Goal: Task Accomplishment & Management: Complete application form

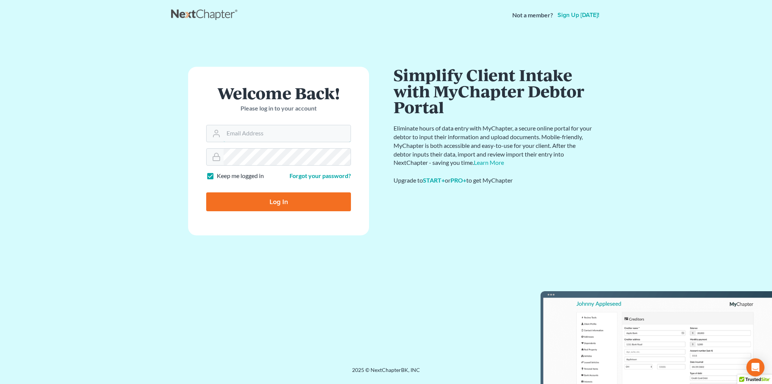
type input "[EMAIL_ADDRESS][DOMAIN_NAME]"
click at [295, 201] on input "Log In" at bounding box center [278, 201] width 145 height 19
type input "Thinking..."
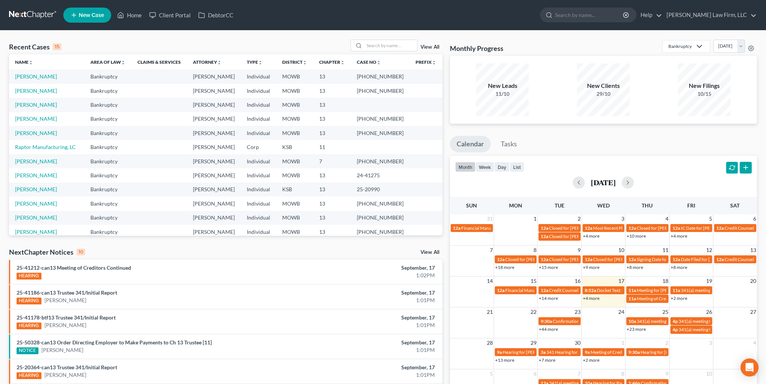
click at [29, 87] on td "[PERSON_NAME]" at bounding box center [46, 91] width 75 height 14
click at [29, 91] on link "[PERSON_NAME]" at bounding box center [36, 90] width 42 height 6
select select "6"
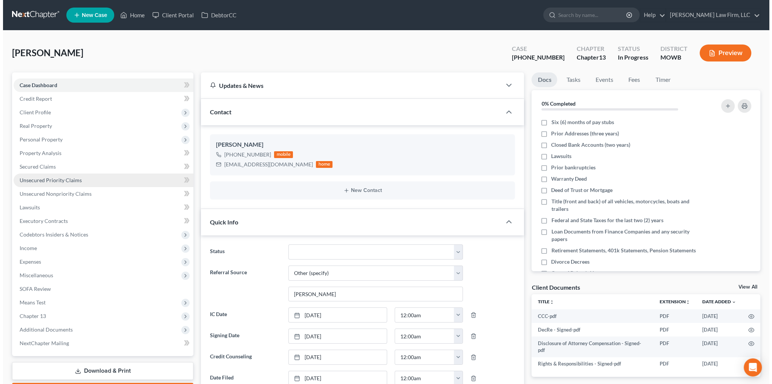
scroll to position [804, 0]
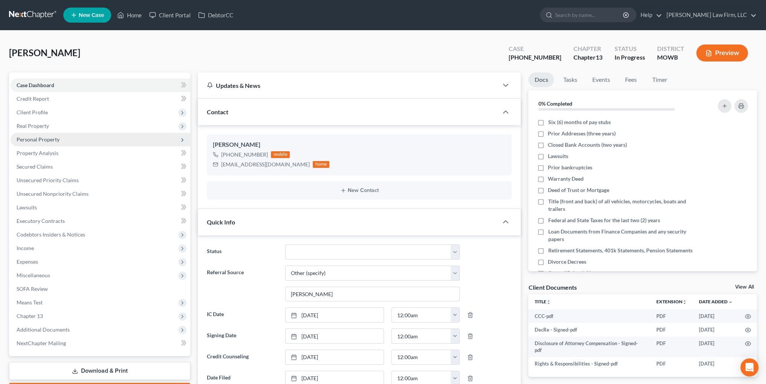
click at [36, 141] on span "Personal Property" at bounding box center [38, 139] width 43 height 6
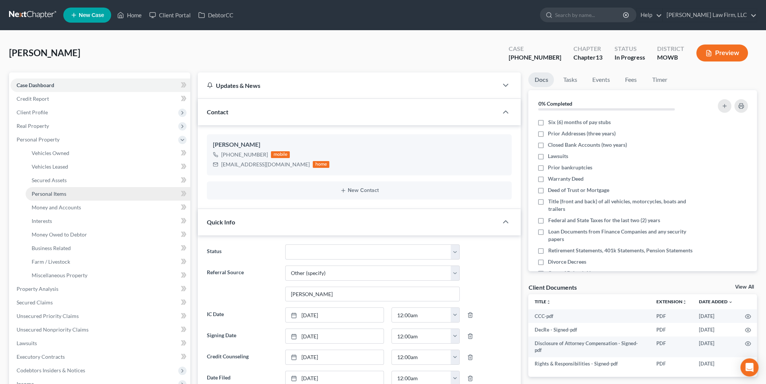
click at [60, 195] on span "Personal Items" at bounding box center [49, 193] width 35 height 6
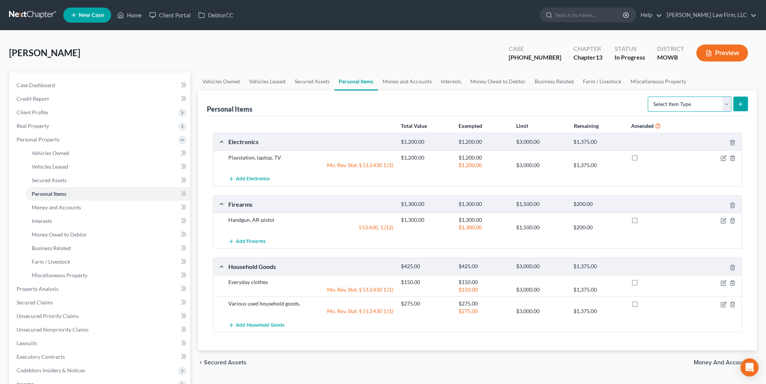
click at [725, 104] on select "Select Item Type Clothing Collectibles Of Value Electronics Firearms Household …" at bounding box center [690, 104] width 84 height 15
select select "jewelry"
click at [649, 97] on select "Select Item Type Clothing Collectibles Of Value Electronics Firearms Household …" at bounding box center [690, 104] width 84 height 15
click at [736, 104] on button "submit" at bounding box center [741, 104] width 15 height 15
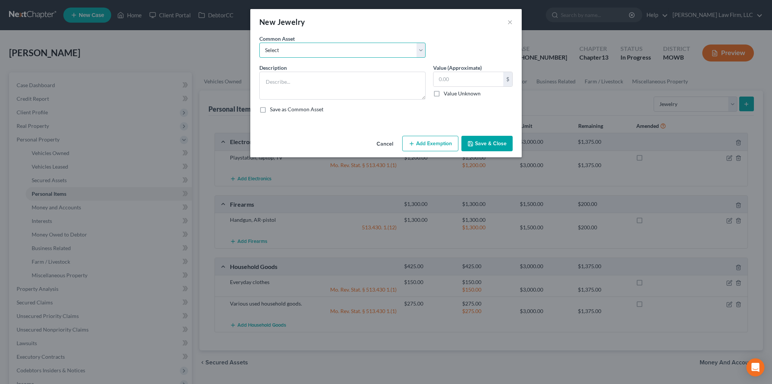
click at [321, 51] on select "Select Wedding Rings Costume Jewelry Wedding Rings Watch, earrings" at bounding box center [342, 50] width 166 height 15
click at [320, 77] on textarea at bounding box center [342, 86] width 166 height 28
type textarea "Misc. costume jewelry"
type input "750.00"
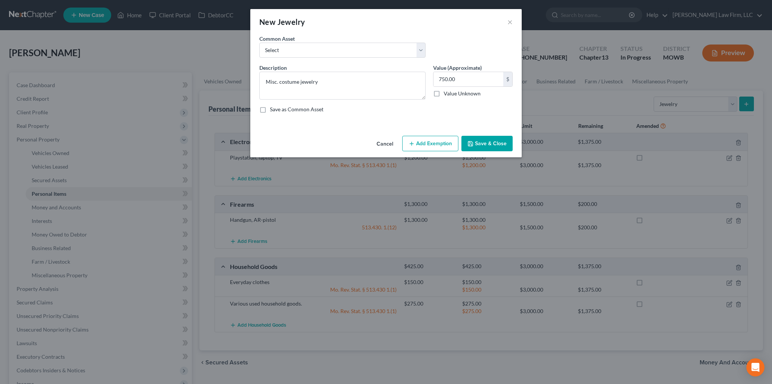
click at [420, 141] on button "Add Exemption" at bounding box center [430, 144] width 56 height 16
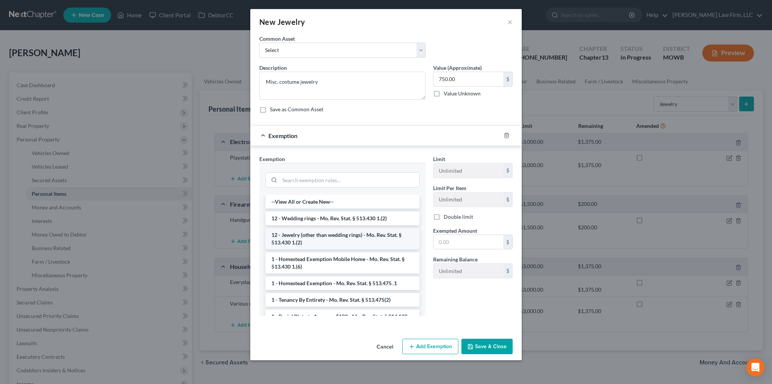
click at [330, 234] on li "12 - Jewelry (other than wedding rings) - Mo. Rev. Stat. § 513.430 1.(2)" at bounding box center [342, 238] width 154 height 21
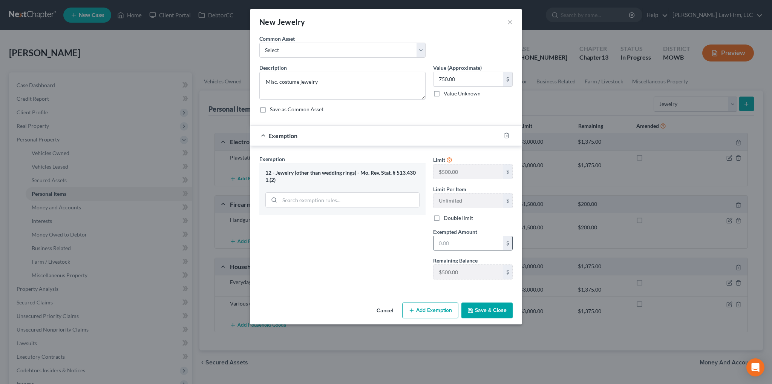
click at [457, 240] on input "text" at bounding box center [469, 243] width 70 height 14
type input "500.00"
click at [435, 309] on button "Add Exemption" at bounding box center [430, 310] width 56 height 16
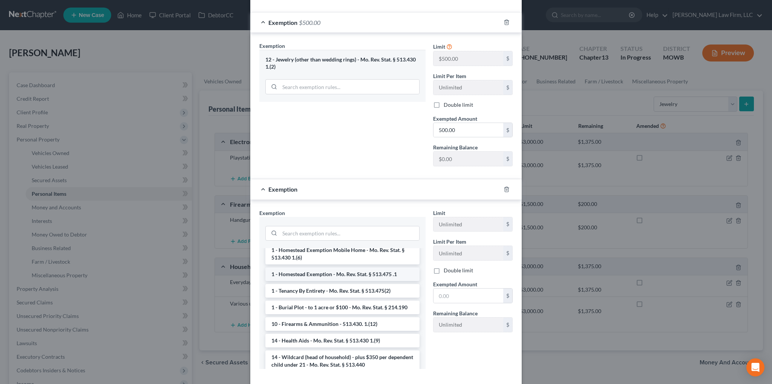
scroll to position [75, 0]
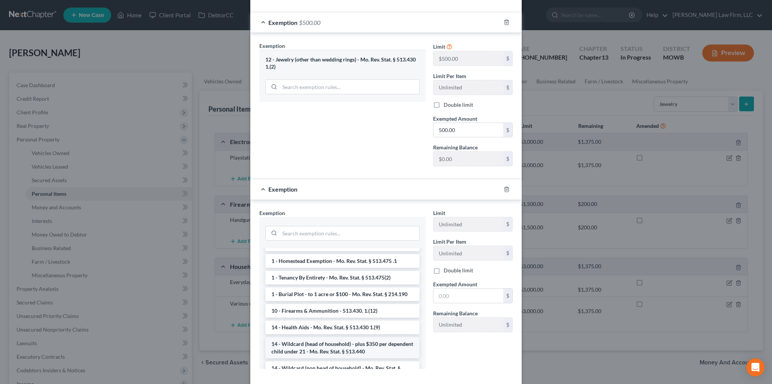
click at [346, 341] on li "14 - Wildcard (head of household) - plus $350 per dependent child under 21 - Mo…" at bounding box center [342, 347] width 154 height 21
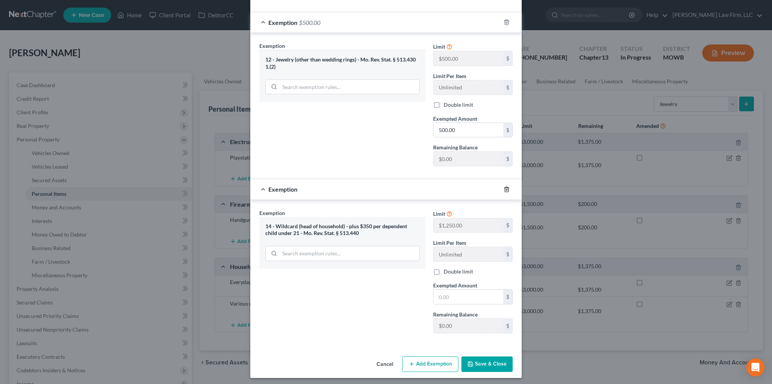
click at [504, 188] on icon "button" at bounding box center [507, 189] width 6 height 6
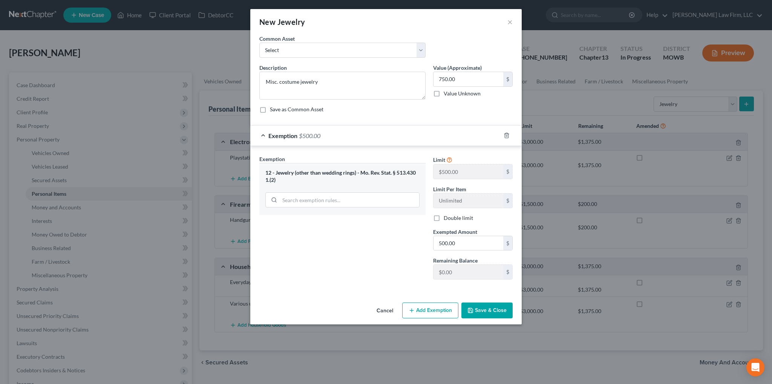
scroll to position [0, 0]
click at [427, 308] on button "Add Exemption" at bounding box center [430, 310] width 56 height 16
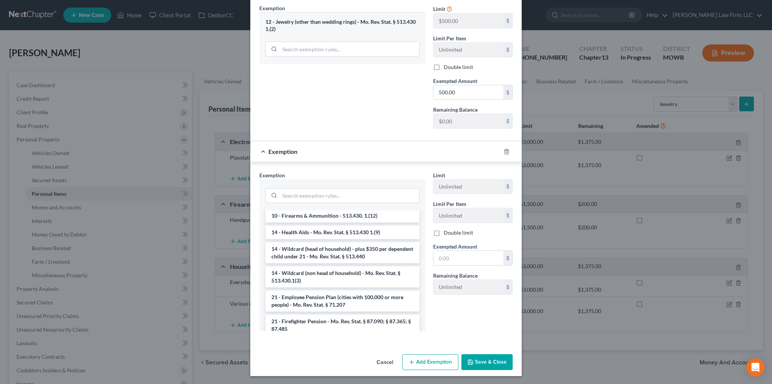
scroll to position [151, 0]
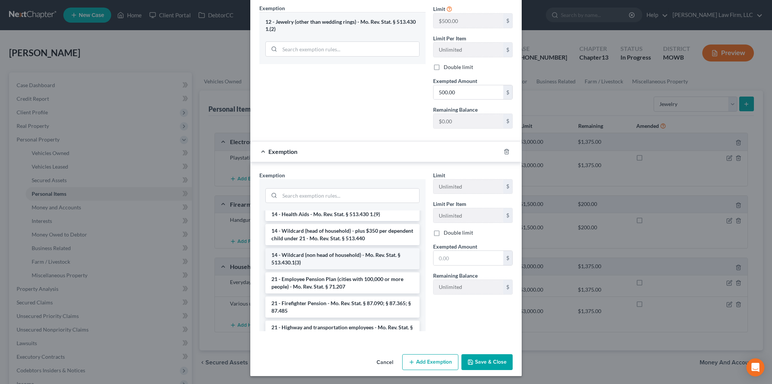
click at [377, 257] on li "14 - Wildcard (non head of household) - Mo. Rev. Stat. § 513.430.1(3)" at bounding box center [342, 258] width 154 height 21
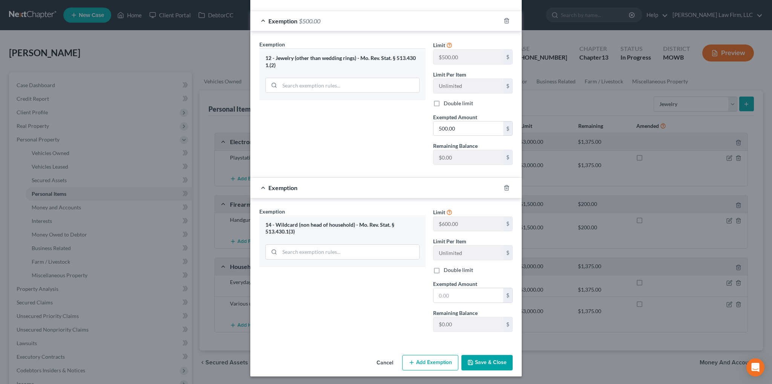
click at [507, 187] on div at bounding box center [511, 188] width 21 height 12
click at [506, 187] on line "button" at bounding box center [506, 188] width 0 height 2
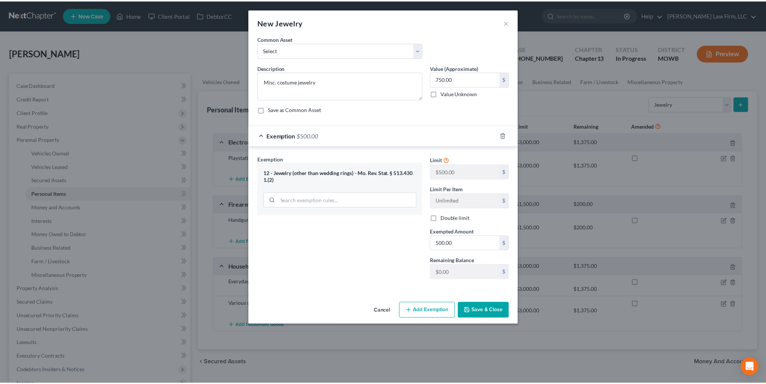
scroll to position [0, 0]
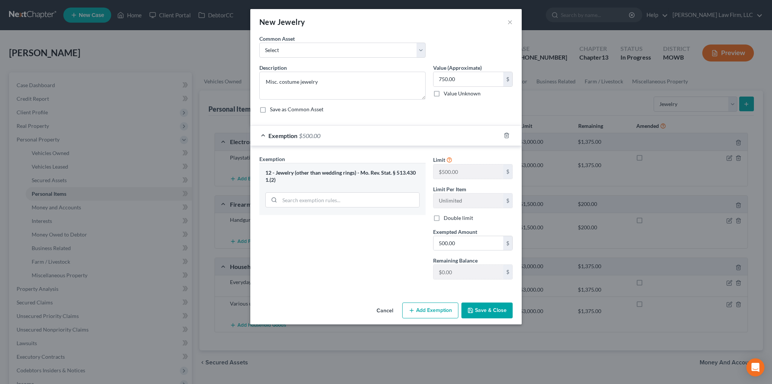
click at [488, 308] on button "Save & Close" at bounding box center [486, 310] width 51 height 16
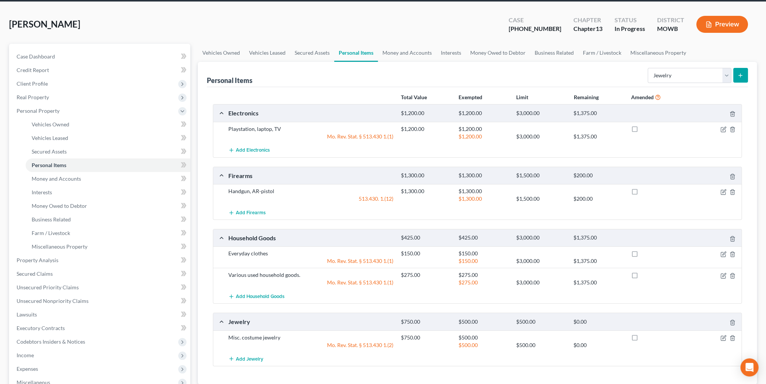
scroll to position [75, 0]
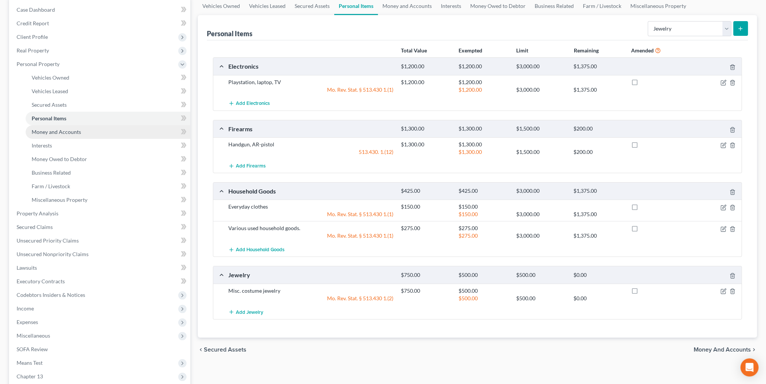
click at [51, 130] on span "Money and Accounts" at bounding box center [56, 132] width 49 height 6
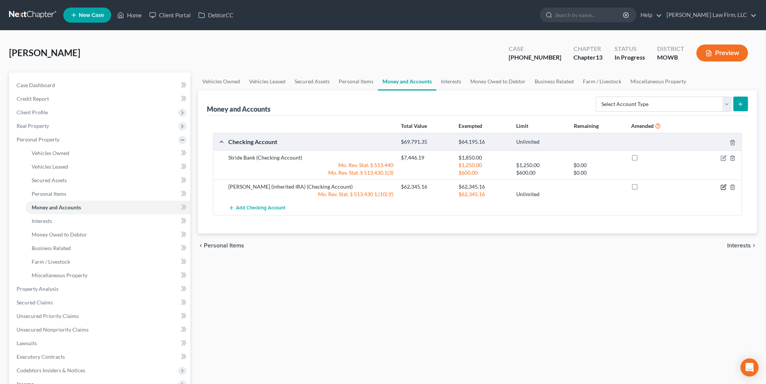
click at [722, 187] on icon "button" at bounding box center [724, 187] width 6 height 6
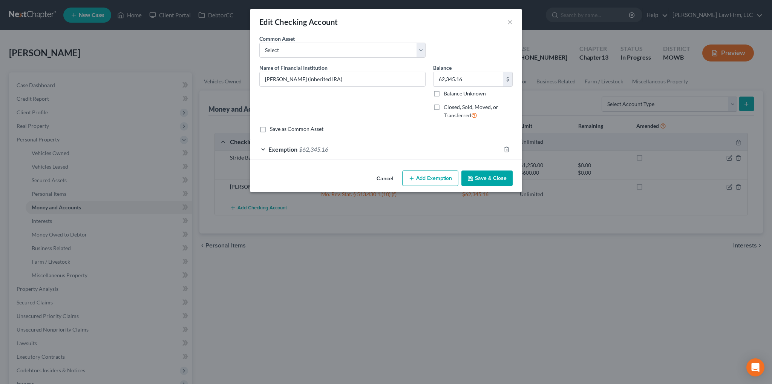
click at [319, 144] on div "Exemption $62,345.16" at bounding box center [375, 149] width 250 height 20
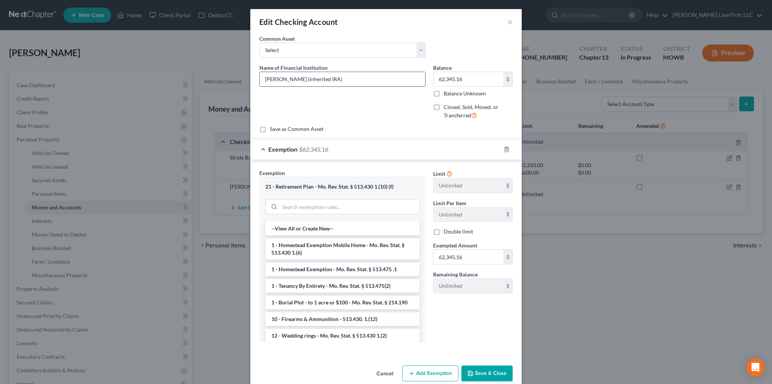
drag, startPoint x: 343, startPoint y: 77, endPoint x: 259, endPoint y: 77, distance: 83.7
click at [261, 78] on input "[PERSON_NAME] (inherited IRA)" at bounding box center [343, 79] width 166 height 14
click at [508, 21] on button "×" at bounding box center [509, 21] width 5 height 9
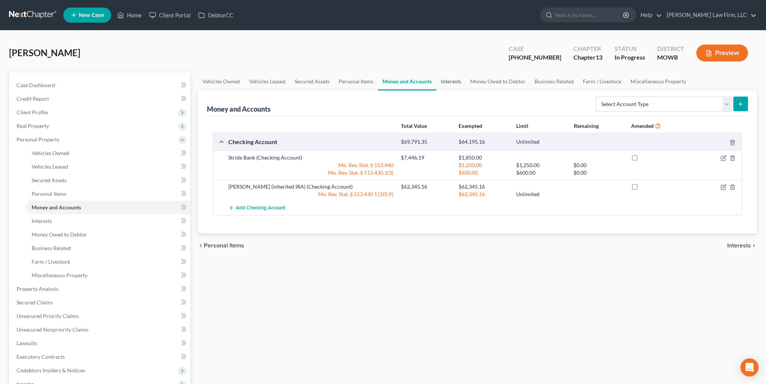
click at [451, 79] on link "Interests" at bounding box center [451, 81] width 29 height 18
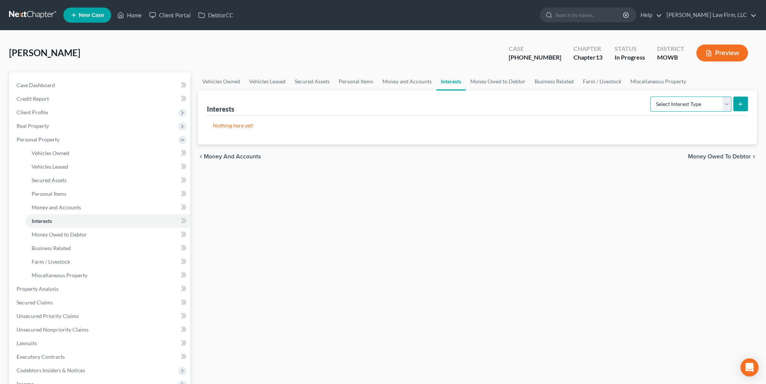
click at [673, 102] on select "Select Interest Type 401K Annuity Bond Education IRA Government Bond Government…" at bounding box center [691, 104] width 81 height 15
select select "ira"
click at [651, 97] on select "Select Interest Type 401K Annuity Bond Education IRA Government Bond Government…" at bounding box center [691, 104] width 81 height 15
click at [740, 111] on div "Select Interest Type 401K Annuity Bond Education IRA Government Bond Government…" at bounding box center [698, 103] width 101 height 20
click at [742, 104] on line "submit" at bounding box center [740, 104] width 3 height 0
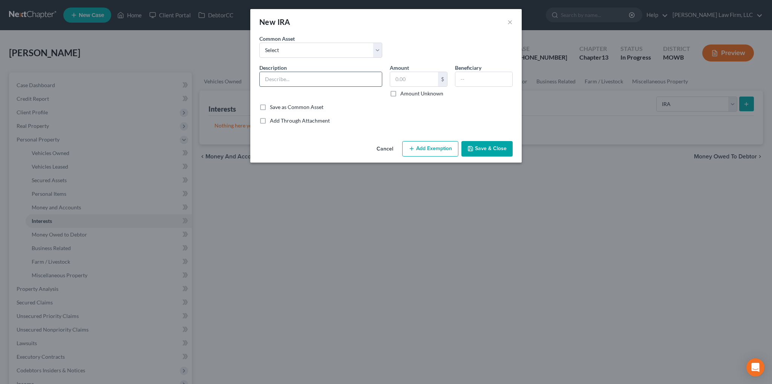
click at [365, 83] on input "text" at bounding box center [321, 79] width 122 height 14
paste input "[PERSON_NAME] (inherited IRA)"
type input "[PERSON_NAME] (inherited IRA)"
click at [404, 81] on input "text" at bounding box center [414, 79] width 48 height 14
type input "62,345.16"
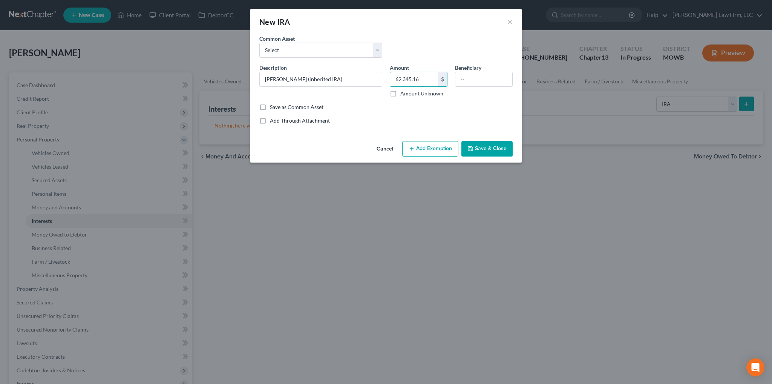
click at [434, 147] on button "Add Exemption" at bounding box center [430, 149] width 56 height 16
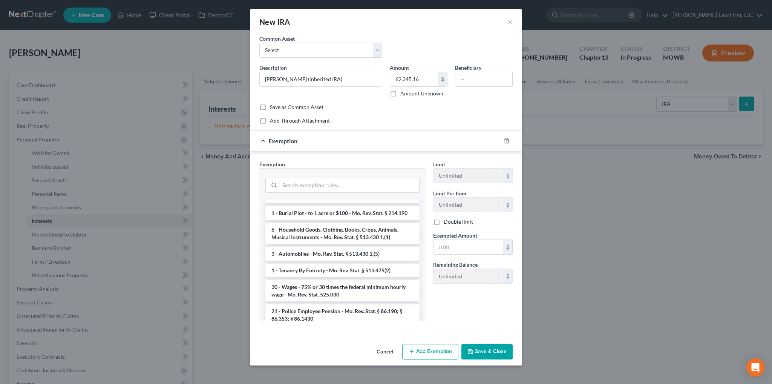
scroll to position [264, 0]
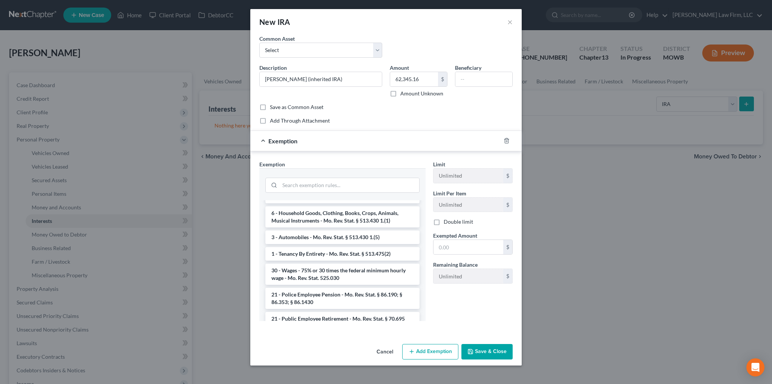
click at [379, 351] on button "Cancel" at bounding box center [385, 352] width 29 height 15
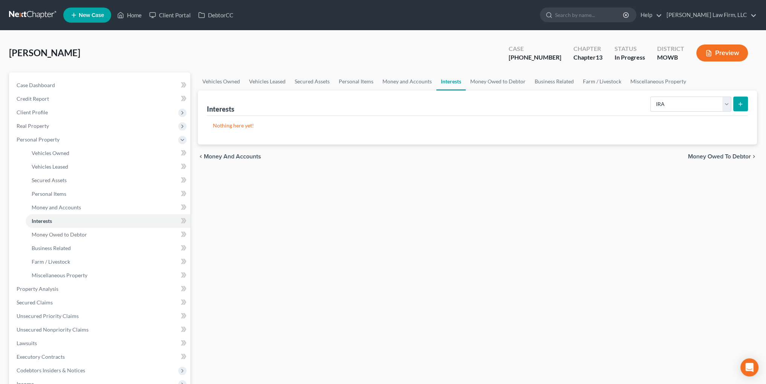
click at [743, 109] on button "submit" at bounding box center [741, 104] width 15 height 15
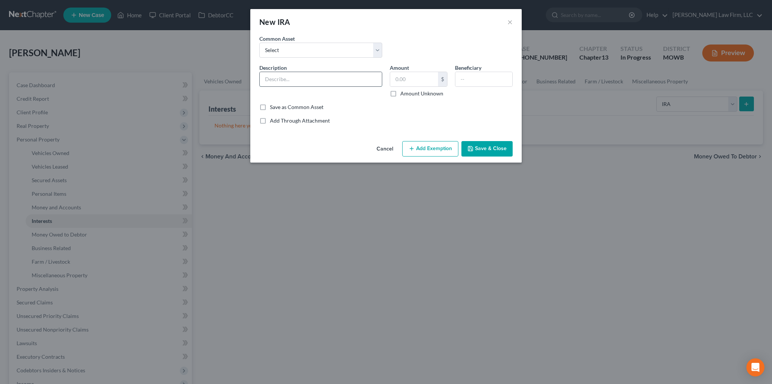
click at [331, 82] on input "text" at bounding box center [321, 79] width 122 height 14
paste input "[PERSON_NAME] (inherited IRA)"
type input "[PERSON_NAME] (inherited IRA)"
type input "3"
type input "62,345.16"
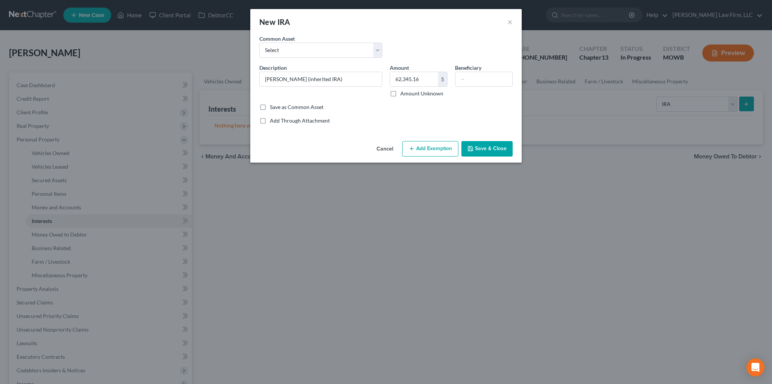
click at [478, 149] on button "Save & Close" at bounding box center [486, 149] width 51 height 16
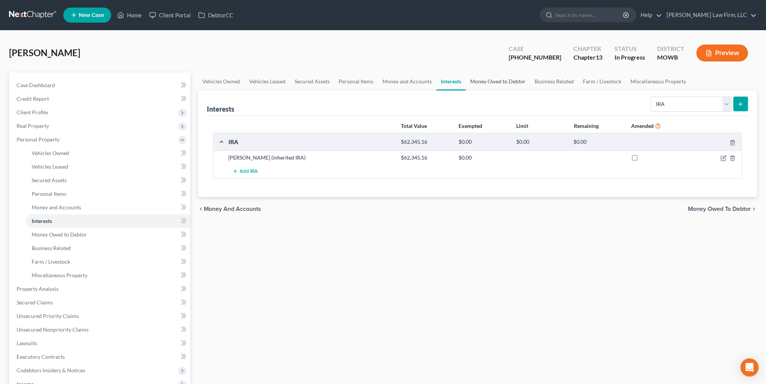
click at [495, 80] on link "Money Owed to Debtor" at bounding box center [498, 81] width 64 height 18
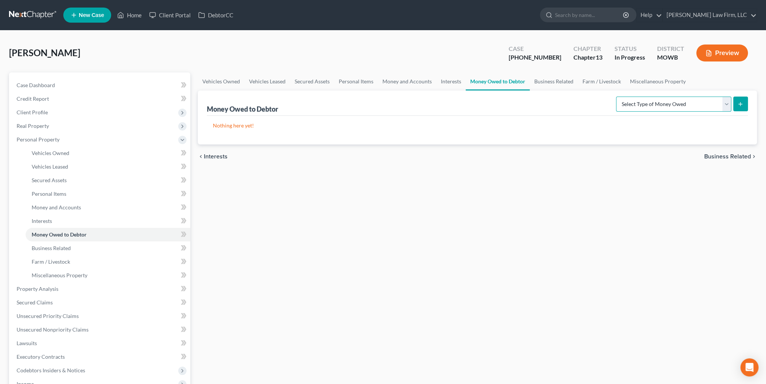
click at [663, 101] on select "Select Type of Money Owed Accounts Receivable Alimony Child Support Claims Agai…" at bounding box center [673, 104] width 115 height 15
click at [443, 80] on link "Interests" at bounding box center [451, 81] width 29 height 18
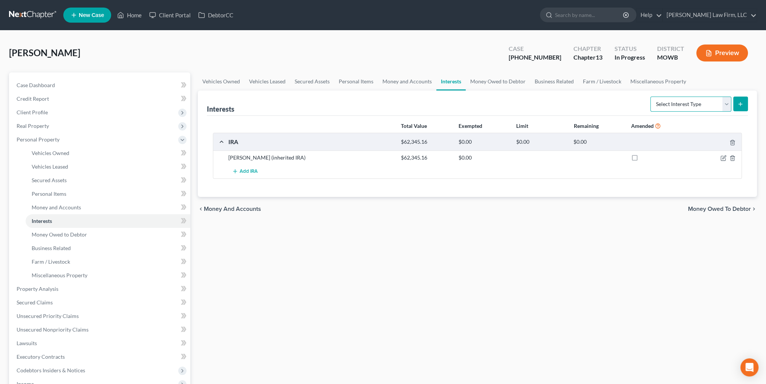
click at [726, 105] on select "Select Interest Type 401K Annuity Bond Education IRA Government Bond Government…" at bounding box center [691, 104] width 81 height 15
click at [504, 81] on link "Money Owed to Debtor" at bounding box center [498, 81] width 64 height 18
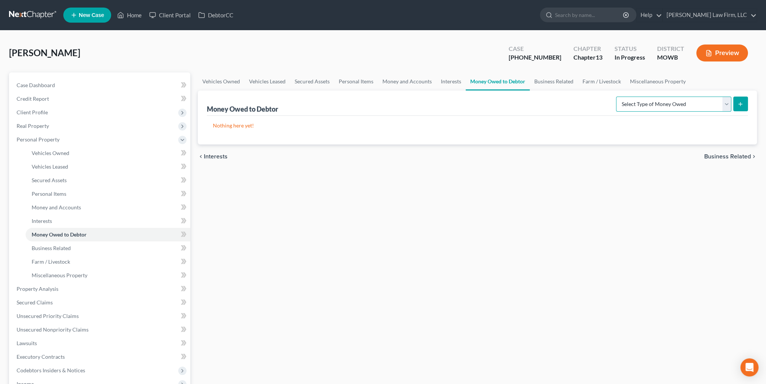
click at [659, 104] on select "Select Type of Money Owed Accounts Receivable Alimony Child Support Claims Agai…" at bounding box center [673, 104] width 115 height 15
click at [642, 79] on link "Miscellaneous Property" at bounding box center [658, 81] width 65 height 18
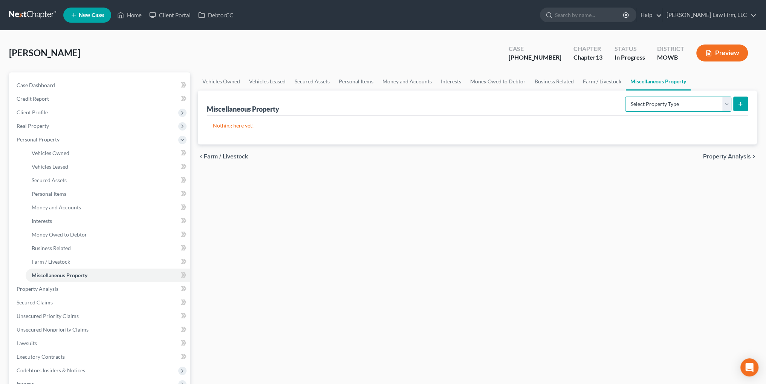
click at [661, 100] on select "Select Property Type Assigned for Creditor Benefit [DATE] Holding for Another N…" at bounding box center [678, 104] width 106 height 15
click at [452, 82] on link "Interests" at bounding box center [451, 81] width 29 height 18
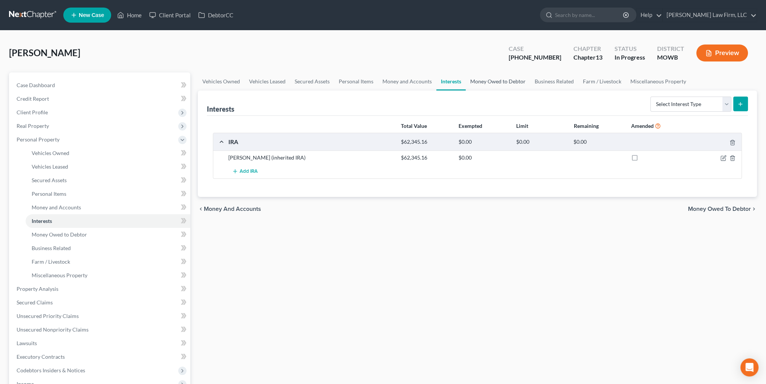
click at [500, 82] on link "Money Owed to Debtor" at bounding box center [498, 81] width 64 height 18
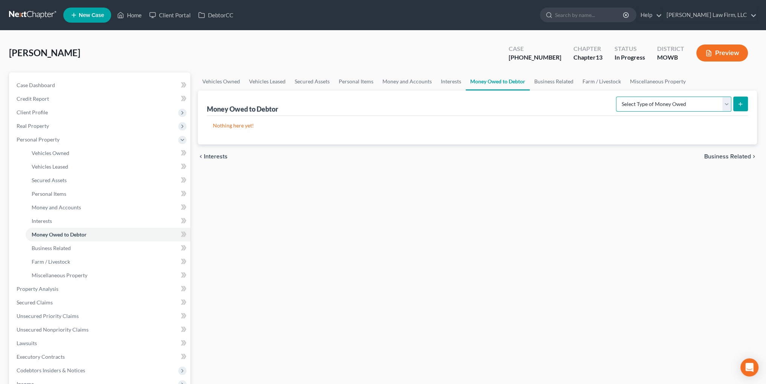
click at [661, 107] on select "Select Type of Money Owed Accounts Receivable Alimony Child Support Claims Agai…" at bounding box center [673, 104] width 115 height 15
select select "life_estate_of_descendants"
click at [618, 97] on select "Select Type of Money Owed Accounts Receivable Alimony Child Support Claims Agai…" at bounding box center [673, 104] width 115 height 15
click at [739, 107] on button "submit" at bounding box center [741, 104] width 15 height 15
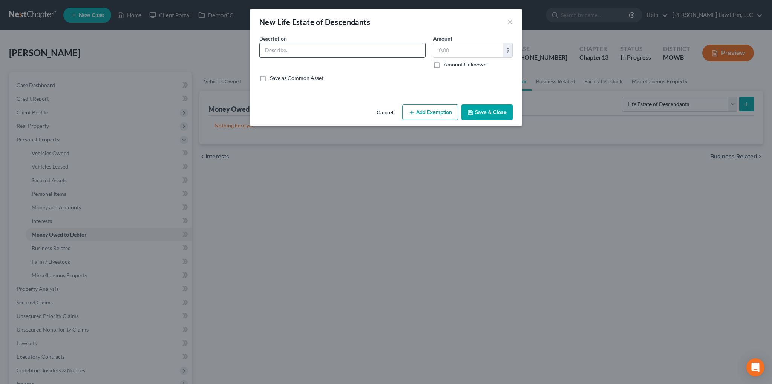
click at [416, 52] on input "text" at bounding box center [343, 50] width 166 height 14
type input "House and personal property within as listed above"
click at [485, 114] on button "Save & Close" at bounding box center [486, 112] width 51 height 16
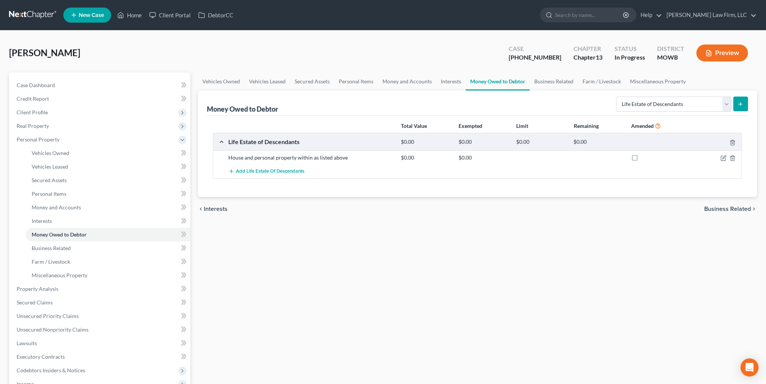
click at [718, 52] on button "Preview" at bounding box center [723, 52] width 52 height 17
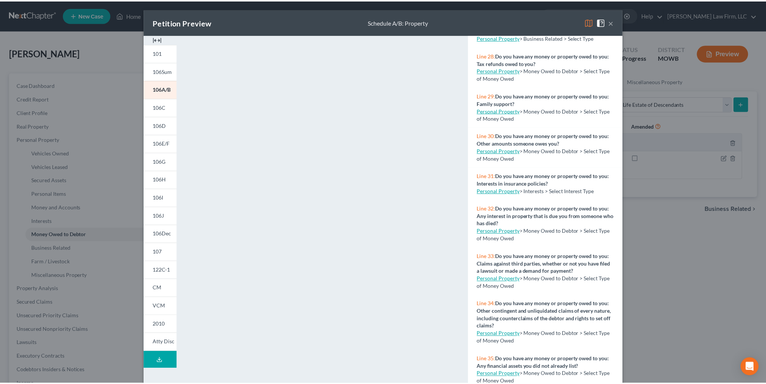
scroll to position [1244, 0]
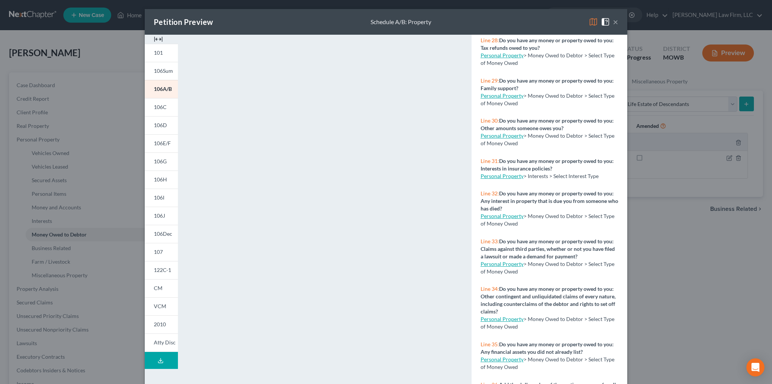
click at [614, 22] on button "×" at bounding box center [615, 21] width 5 height 9
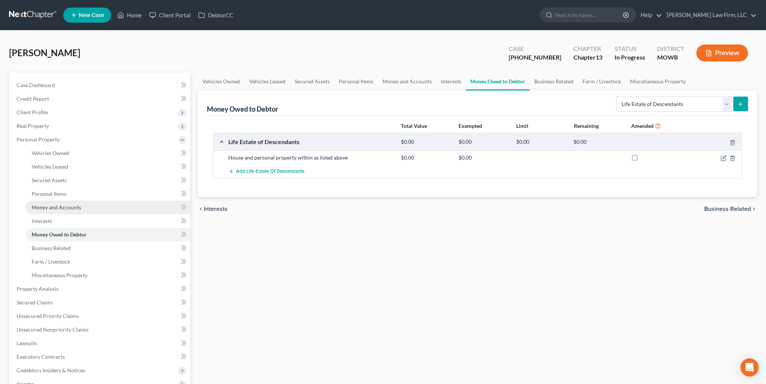
click at [47, 204] on span "Money and Accounts" at bounding box center [56, 207] width 49 height 6
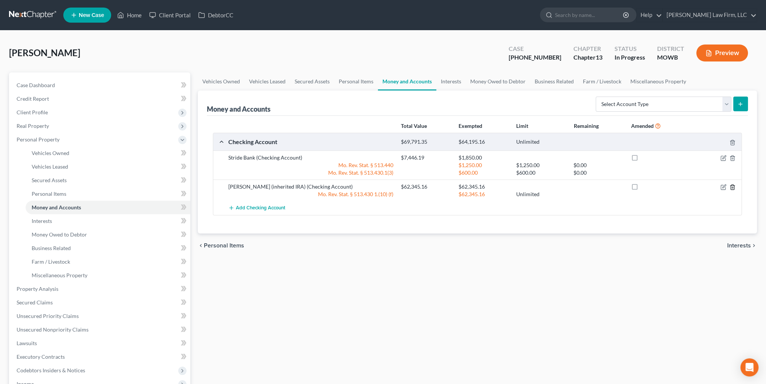
click at [734, 185] on icon "button" at bounding box center [732, 187] width 3 height 5
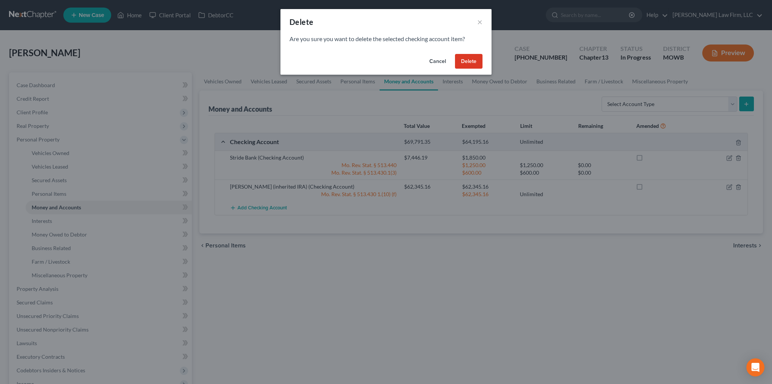
click at [464, 58] on button "Delete" at bounding box center [469, 61] width 28 height 15
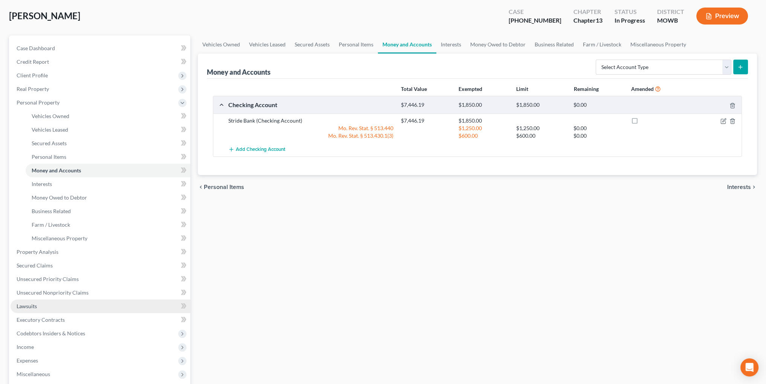
scroll to position [75, 0]
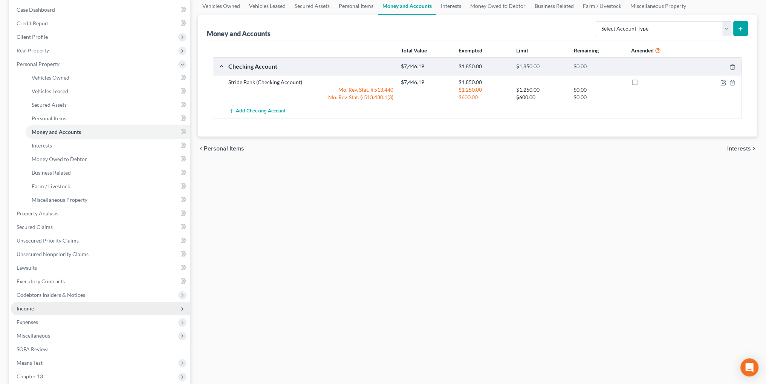
click at [29, 310] on span "Income" at bounding box center [25, 308] width 17 height 6
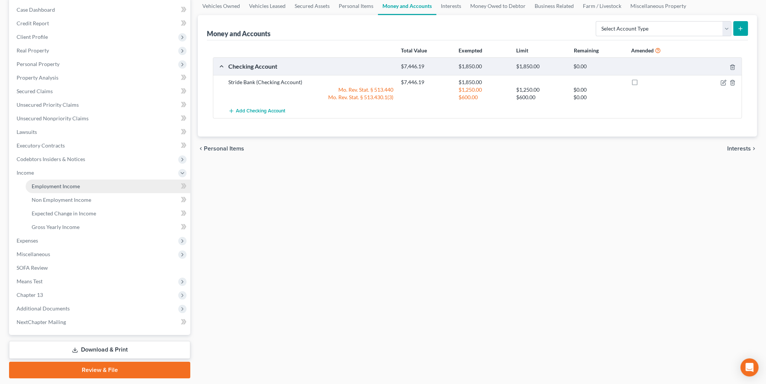
click at [48, 189] on span "Employment Income" at bounding box center [56, 186] width 48 height 6
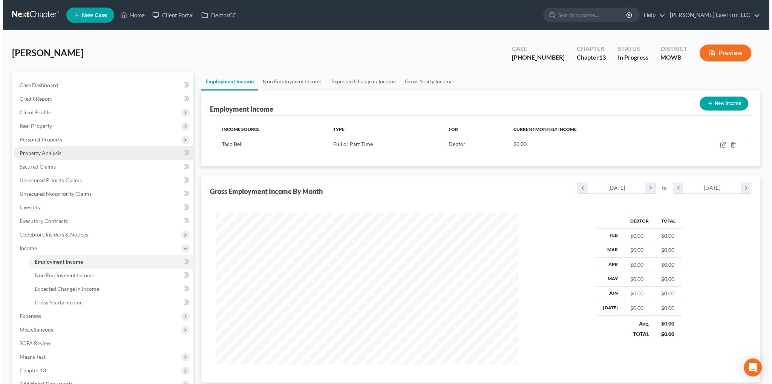
scroll to position [151, 317]
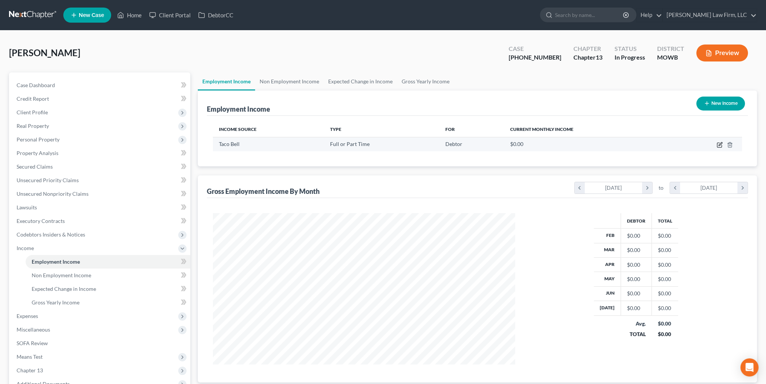
click at [721, 143] on icon "button" at bounding box center [720, 145] width 6 height 6
select select "0"
select select "26"
select select "2"
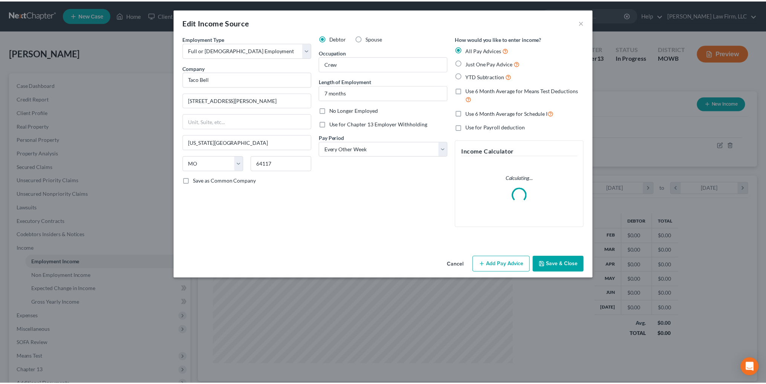
scroll to position [152, 320]
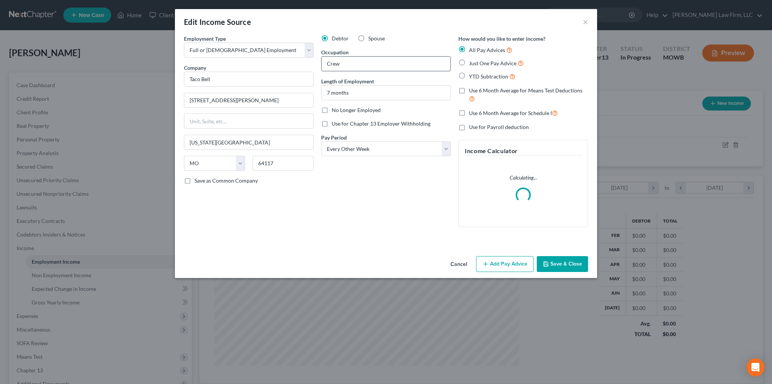
click at [363, 64] on input "Crew" at bounding box center [386, 64] width 129 height 14
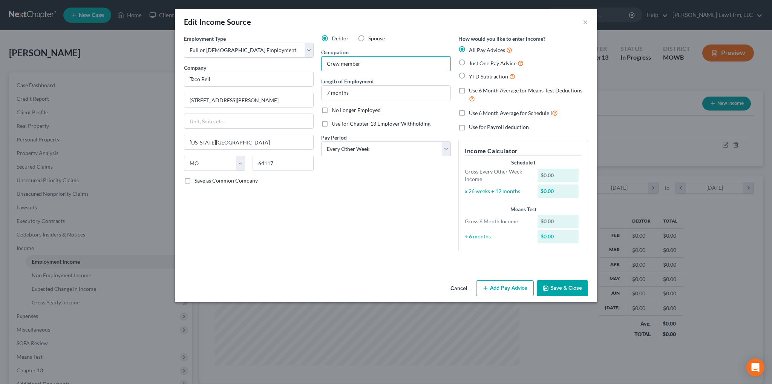
type input "Crew member"
click at [556, 287] on button "Save & Close" at bounding box center [562, 288] width 51 height 16
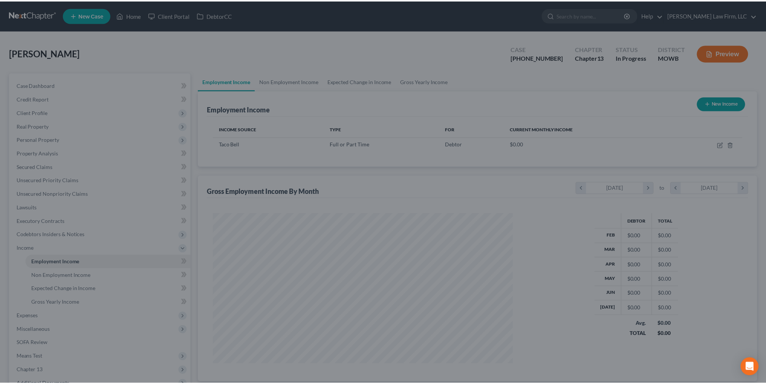
scroll to position [376851, 376684]
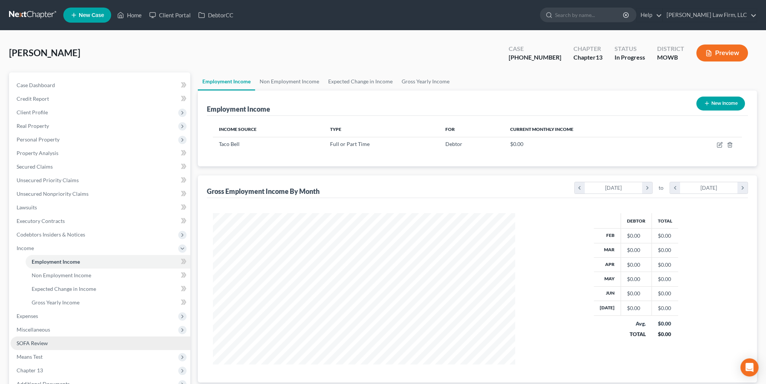
click at [39, 340] on span "SOFA Review" at bounding box center [32, 343] width 31 height 6
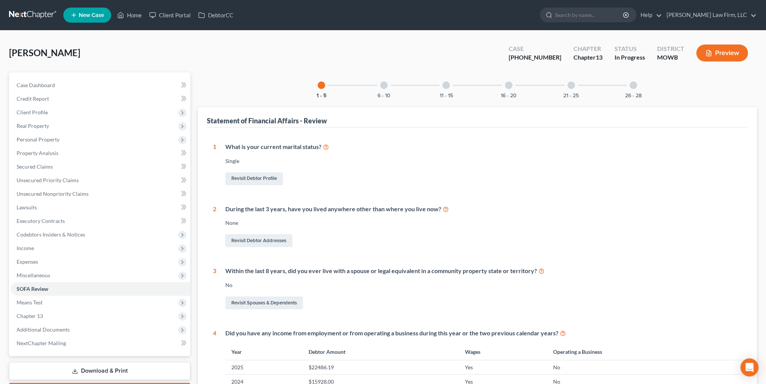
click at [386, 84] on div at bounding box center [384, 85] width 8 height 8
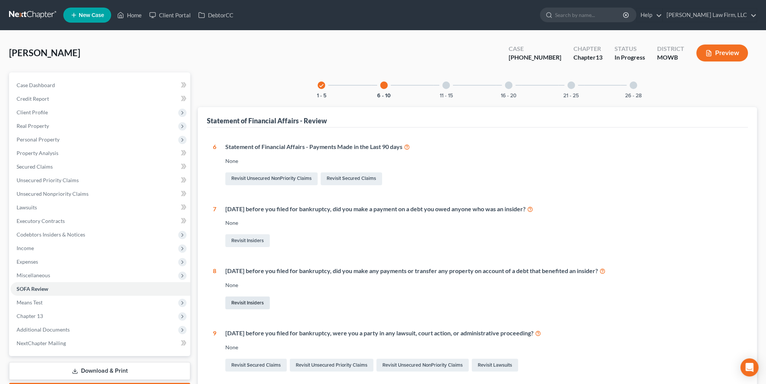
click at [243, 303] on link "Revisit Insiders" at bounding box center [247, 302] width 44 height 13
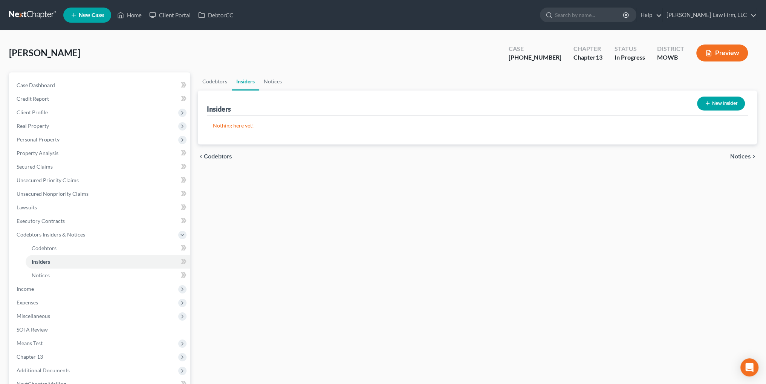
click at [712, 102] on button "New Insider" at bounding box center [721, 104] width 48 height 14
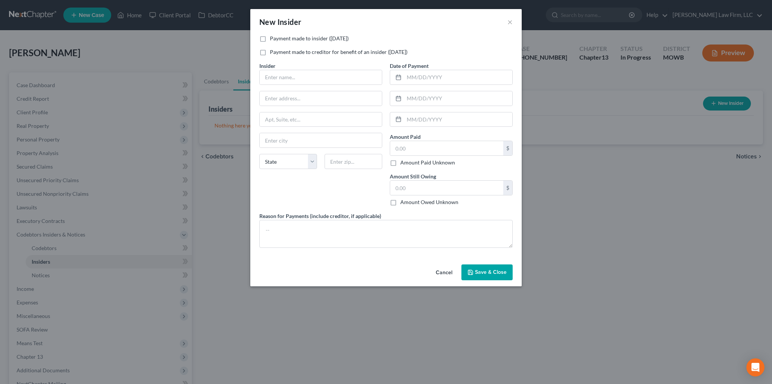
click at [270, 38] on label "Payment made to insider ([DATE])" at bounding box center [309, 39] width 79 height 8
click at [273, 38] on input "Payment made to insider ([DATE])" at bounding box center [275, 37] width 5 height 5
checkbox input "true"
click at [292, 79] on input "text" at bounding box center [321, 77] width 122 height 14
type input "Cousin"
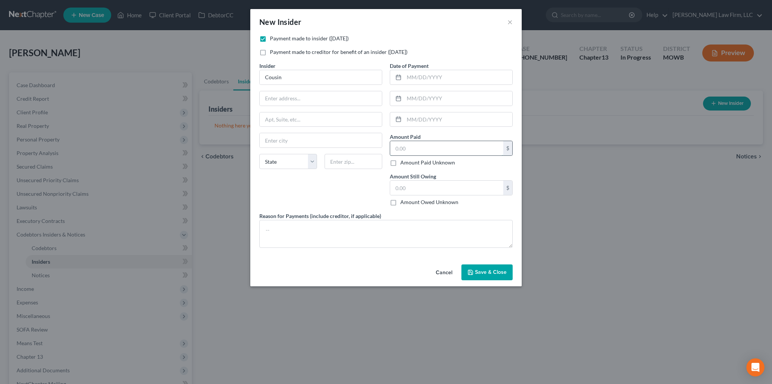
click at [416, 145] on input "text" at bounding box center [446, 148] width 113 height 14
type input "300.00"
click at [425, 76] on input "text" at bounding box center [458, 77] width 108 height 14
type input "[DATE]"
drag, startPoint x: 425, startPoint y: 77, endPoint x: 395, endPoint y: 77, distance: 30.5
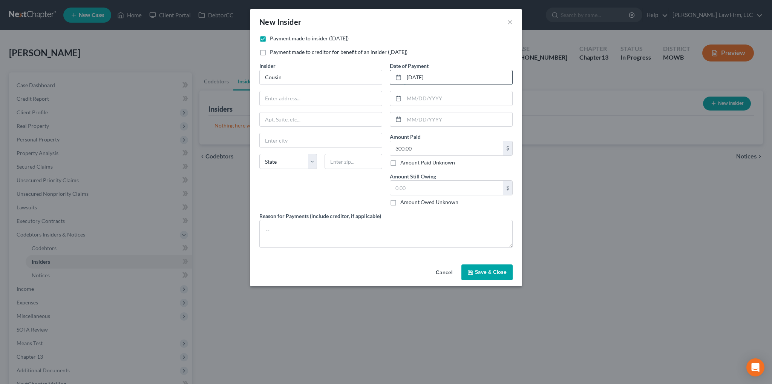
click at [395, 77] on div "[DATE]" at bounding box center [451, 77] width 123 height 15
click at [325, 228] on textarea at bounding box center [385, 234] width 253 height 28
type textarea "Helped cousin with a car payment"
click at [486, 270] on span "Save & Close" at bounding box center [491, 272] width 32 height 6
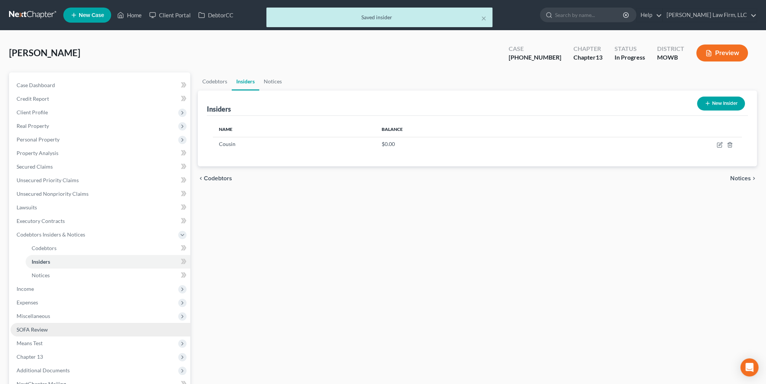
click at [32, 325] on link "SOFA Review" at bounding box center [101, 330] width 180 height 14
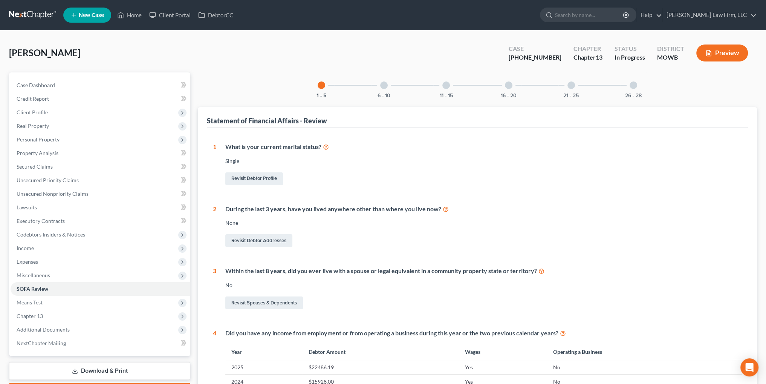
click at [383, 86] on div at bounding box center [384, 85] width 8 height 8
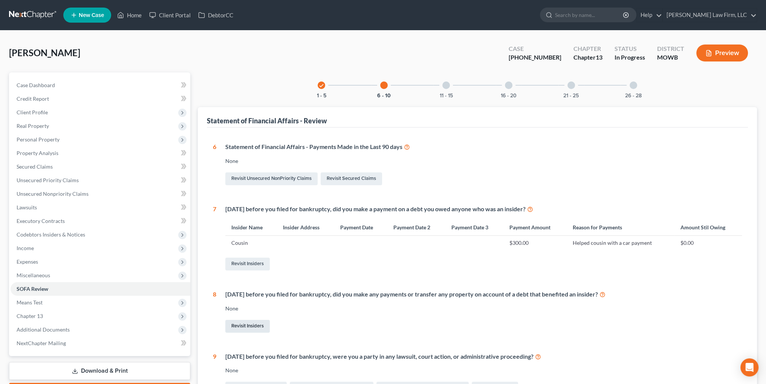
click at [250, 325] on link "Revisit Insiders" at bounding box center [247, 326] width 44 height 13
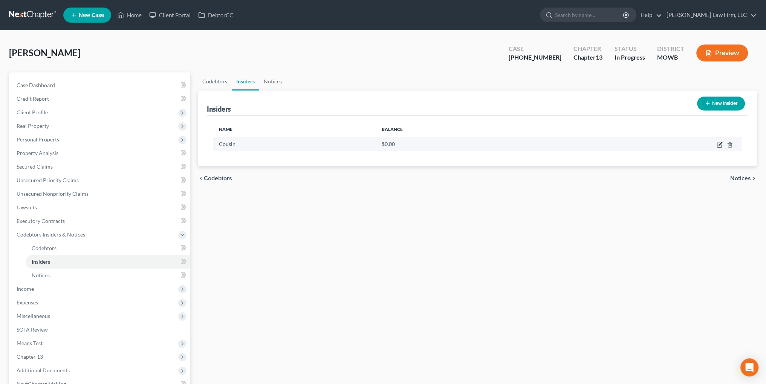
click at [719, 143] on icon "button" at bounding box center [720, 145] width 6 height 6
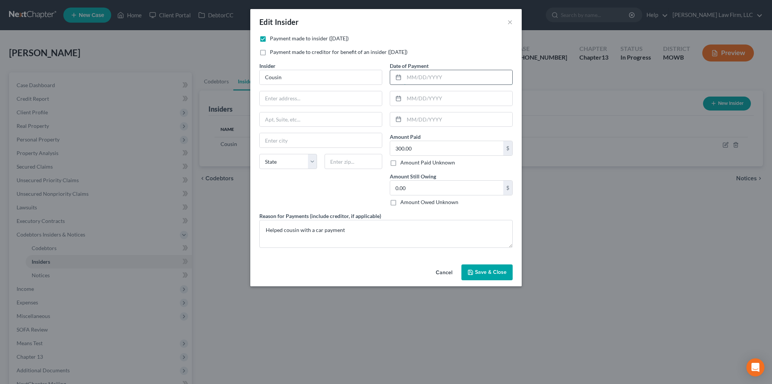
click at [430, 74] on input "text" at bounding box center [458, 77] width 108 height 14
type input "07/2025"
click at [489, 270] on span "Save & Close" at bounding box center [491, 272] width 32 height 6
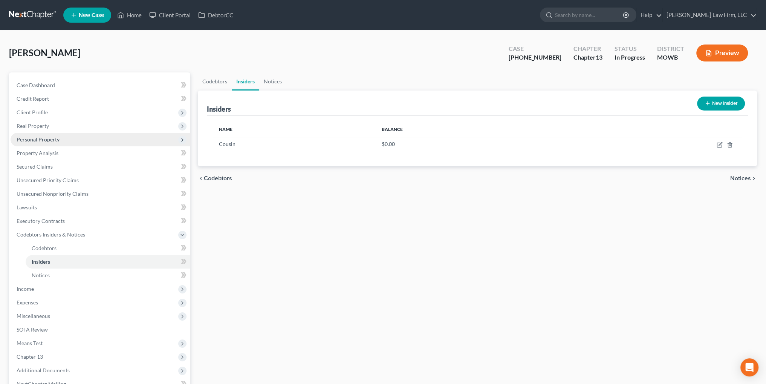
click at [38, 141] on span "Personal Property" at bounding box center [38, 139] width 43 height 6
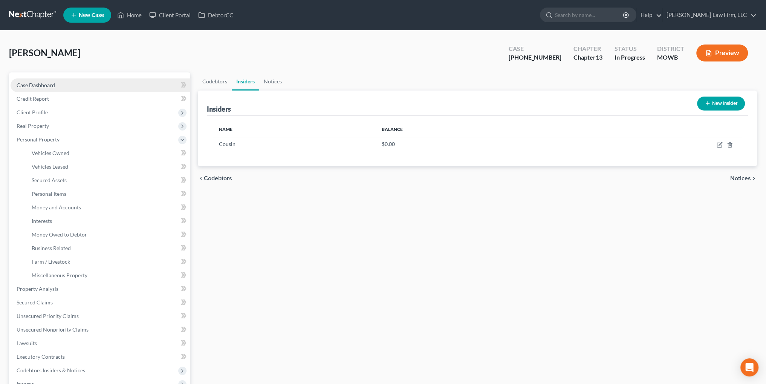
click at [31, 85] on span "Case Dashboard" at bounding box center [36, 85] width 38 height 6
select select "6"
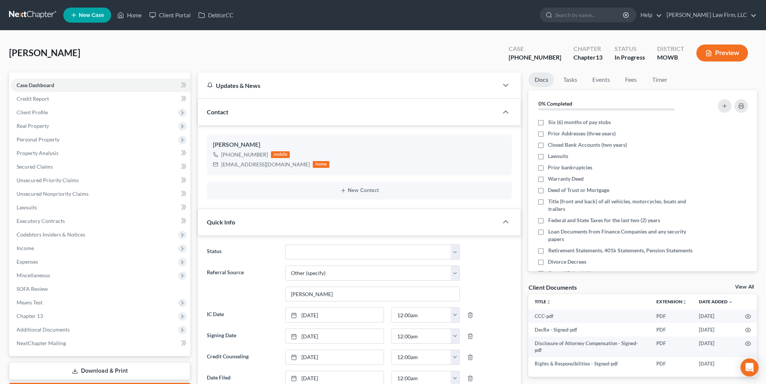
scroll to position [804, 0]
click at [724, 55] on button "Preview" at bounding box center [723, 52] width 52 height 17
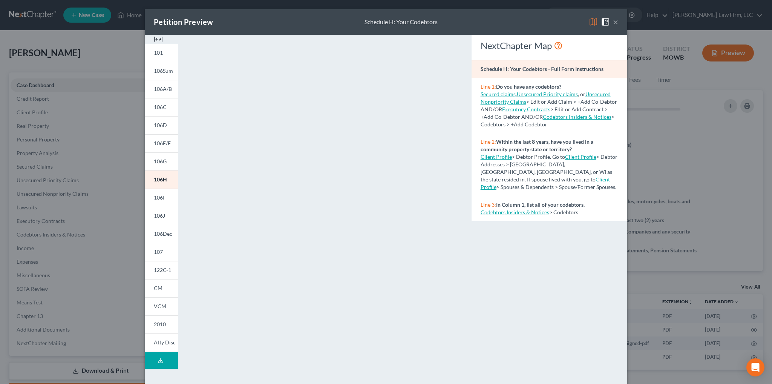
click at [159, 358] on icon at bounding box center [161, 360] width 6 height 6
click at [160, 363] on button "Download Draft" at bounding box center [161, 360] width 33 height 17
click at [614, 22] on button "×" at bounding box center [615, 21] width 5 height 9
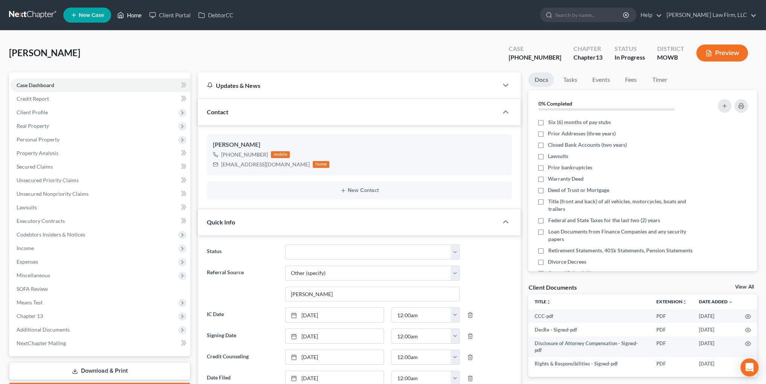
click at [123, 15] on icon at bounding box center [120, 15] width 7 height 9
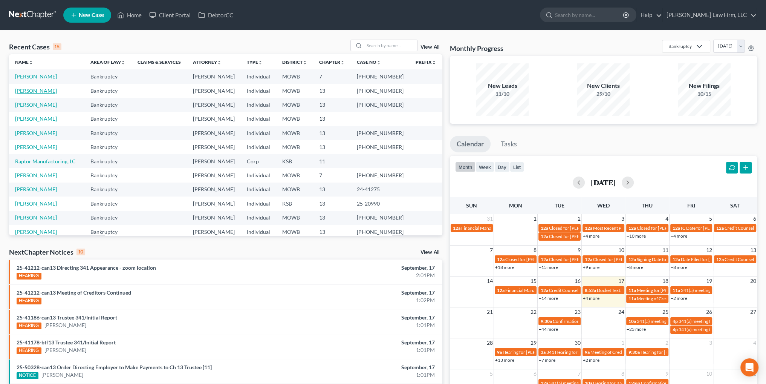
click at [21, 89] on link "[PERSON_NAME]" at bounding box center [36, 90] width 42 height 6
select select "4"
select select "6"
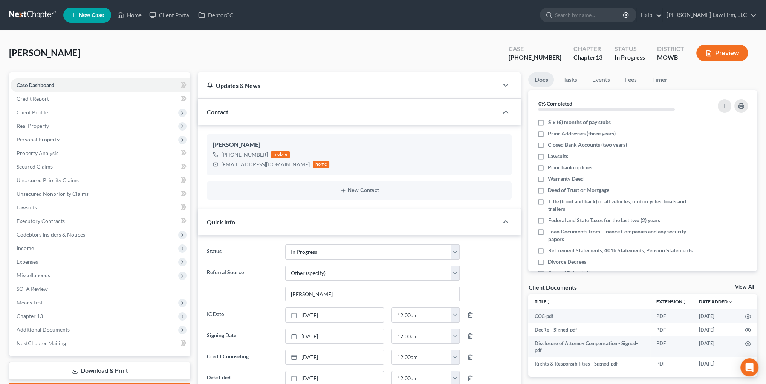
scroll to position [804, 0]
click at [47, 234] on span "Codebtors Insiders & Notices" at bounding box center [51, 234] width 69 height 6
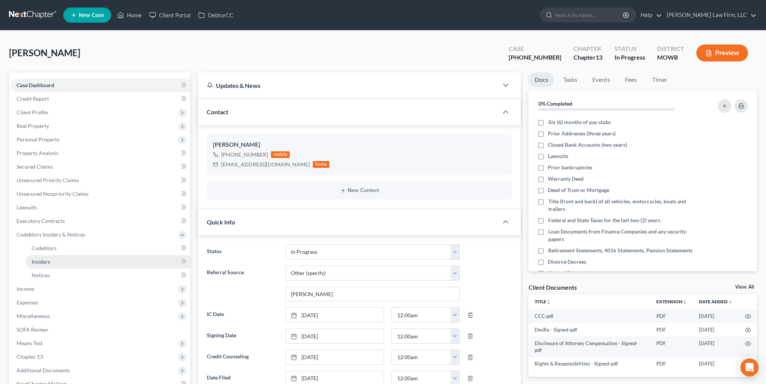
click at [38, 258] on link "Insiders" at bounding box center [108, 262] width 165 height 14
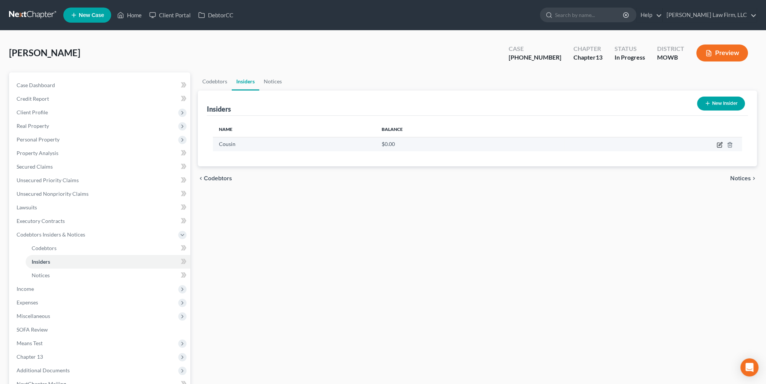
click at [719, 146] on icon "button" at bounding box center [720, 145] width 6 height 6
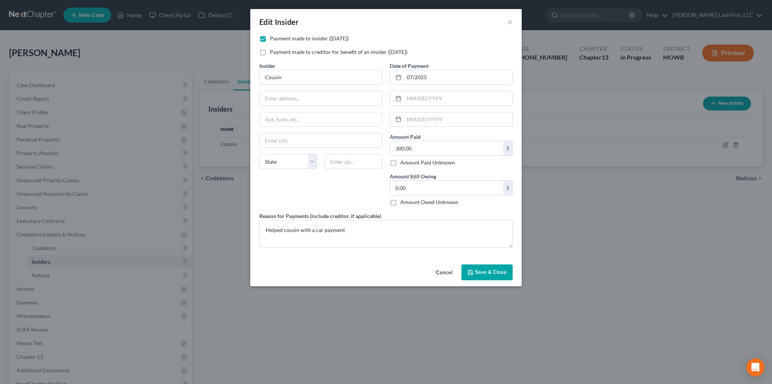
click at [492, 273] on span "Save & Close" at bounding box center [491, 272] width 32 height 6
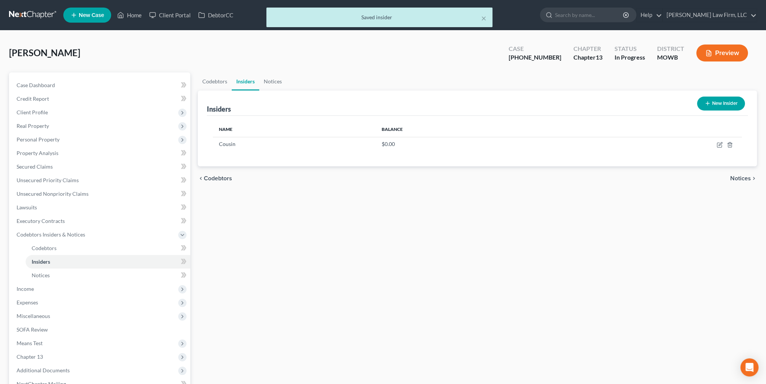
click at [136, 13] on div "× Saved insider" at bounding box center [379, 19] width 766 height 23
click at [130, 18] on div "× Saved insider" at bounding box center [379, 19] width 766 height 23
click at [132, 15] on div "× Saved insider" at bounding box center [379, 19] width 766 height 23
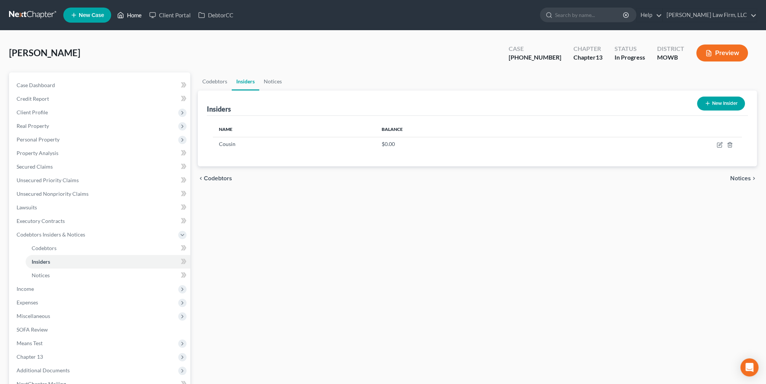
click at [133, 15] on link "Home" at bounding box center [129, 15] width 32 height 14
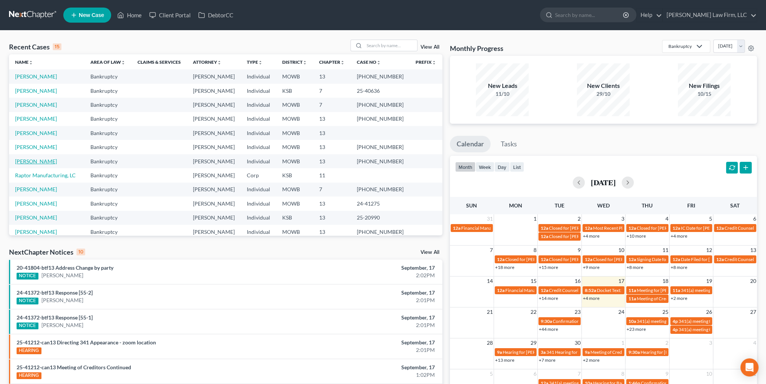
drag, startPoint x: 35, startPoint y: 159, endPoint x: 44, endPoint y: 159, distance: 8.7
click at [35, 159] on link "[PERSON_NAME]" at bounding box center [36, 161] width 42 height 6
select select "4"
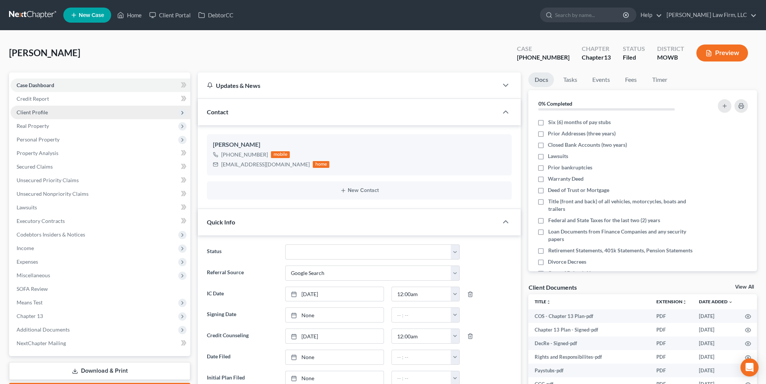
click at [40, 109] on span "Client Profile" at bounding box center [32, 112] width 31 height 6
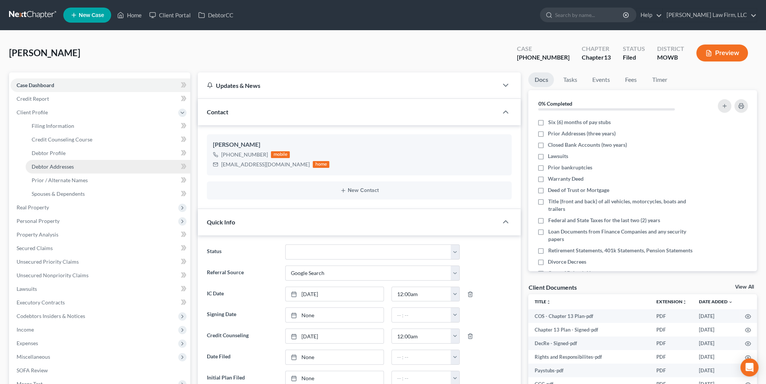
click at [53, 163] on span "Debtor Addresses" at bounding box center [53, 166] width 42 height 6
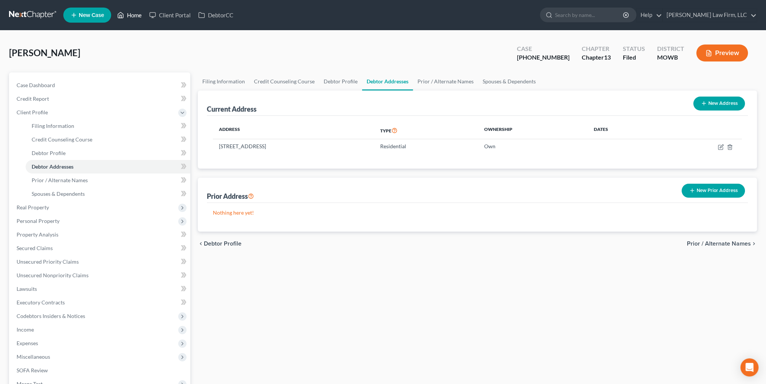
click at [131, 12] on link "Home" at bounding box center [129, 15] width 32 height 14
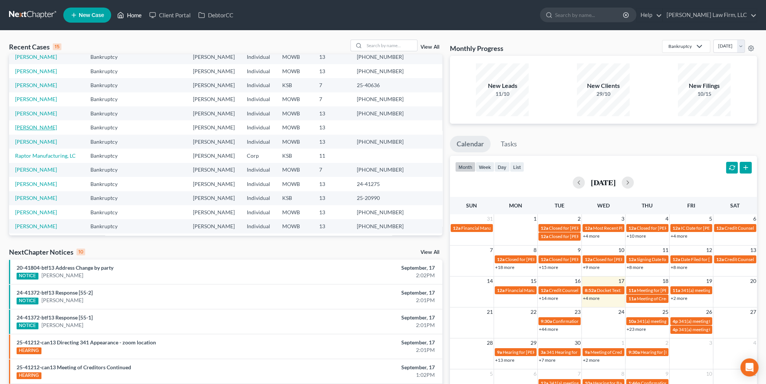
scroll to position [52, 0]
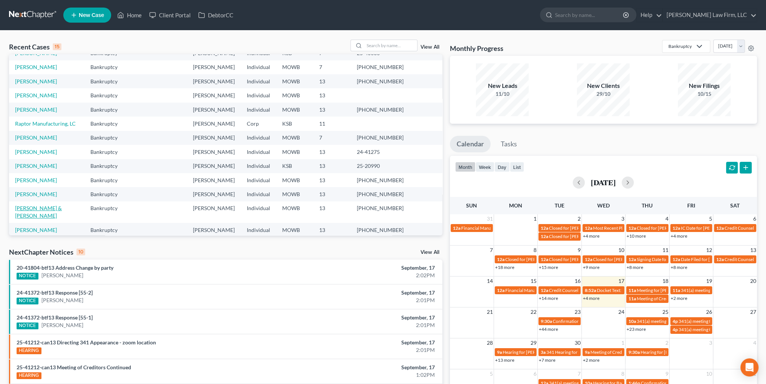
click at [26, 208] on link "[PERSON_NAME] & [PERSON_NAME]" at bounding box center [38, 212] width 47 height 14
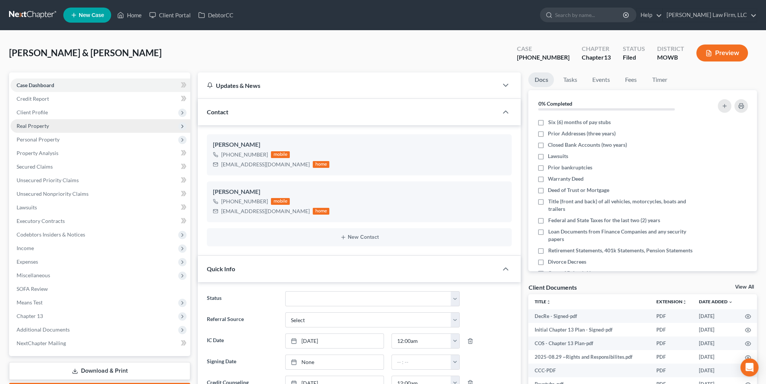
scroll to position [157, 0]
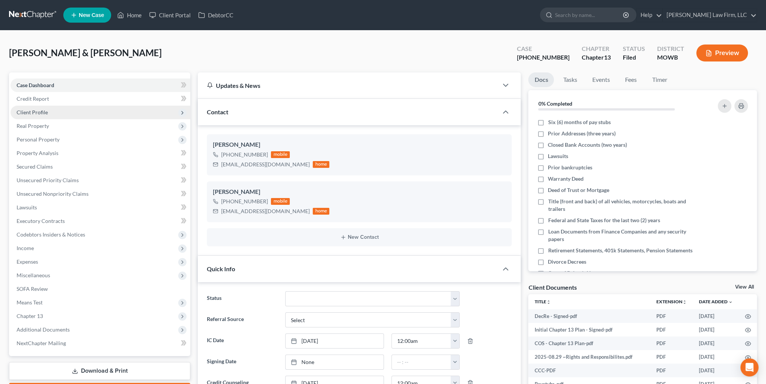
click at [42, 111] on span "Client Profile" at bounding box center [32, 112] width 31 height 6
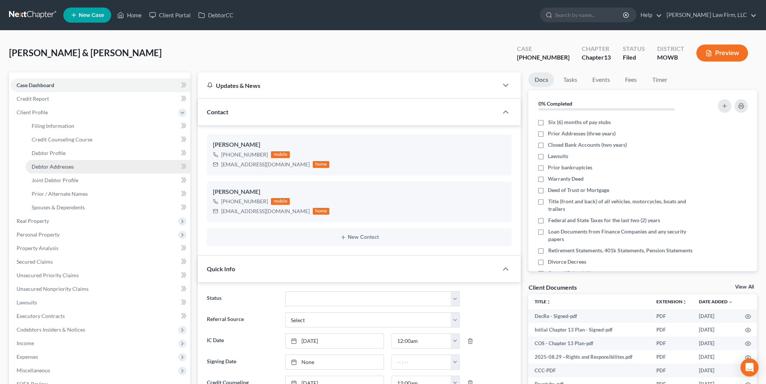
click at [45, 166] on span "Debtor Addresses" at bounding box center [53, 166] width 42 height 6
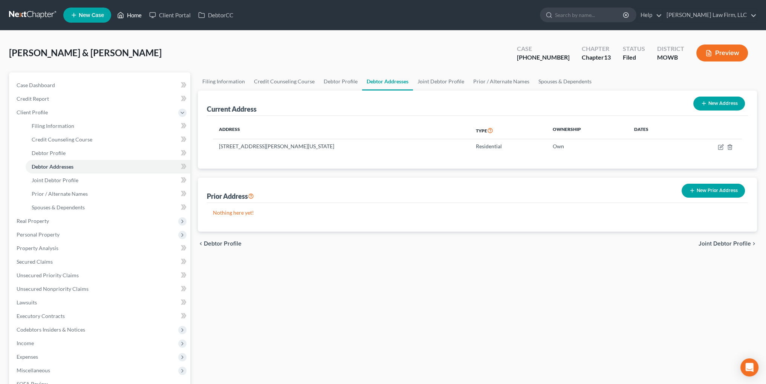
drag, startPoint x: 132, startPoint y: 12, endPoint x: 239, endPoint y: 12, distance: 107.1
click at [132, 12] on link "Home" at bounding box center [129, 15] width 32 height 14
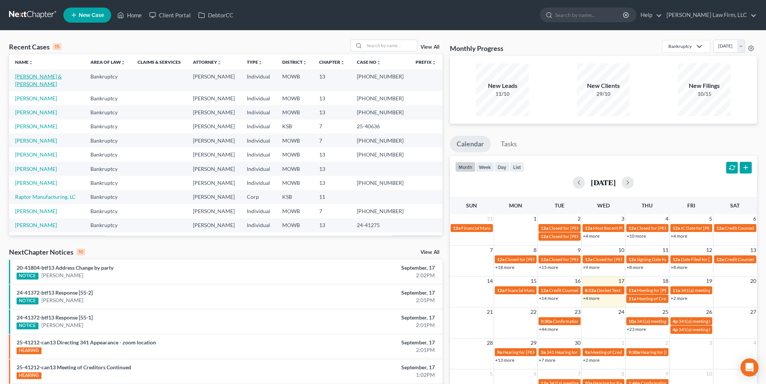
click at [27, 76] on link "[PERSON_NAME] & [PERSON_NAME]" at bounding box center [38, 80] width 47 height 14
select select "3"
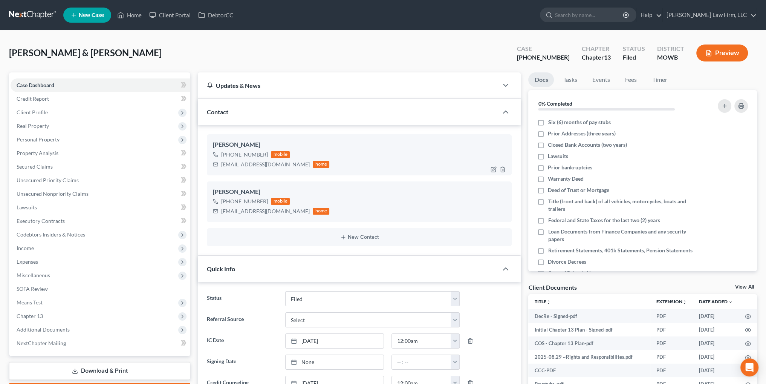
scroll to position [157, 0]
drag, startPoint x: 267, startPoint y: 164, endPoint x: 221, endPoint y: 168, distance: 45.8
click at [221, 168] on div "[EMAIL_ADDRESS][DOMAIN_NAME] home" at bounding box center [271, 164] width 116 height 10
copy div "[EMAIL_ADDRESS][DOMAIN_NAME]"
drag, startPoint x: 274, startPoint y: 211, endPoint x: 219, endPoint y: 215, distance: 54.4
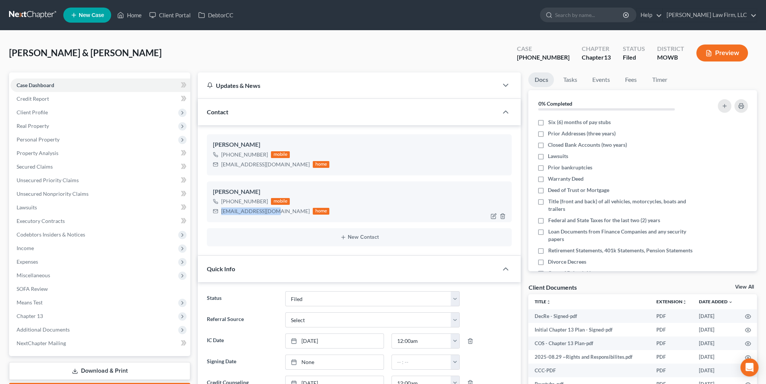
click at [219, 215] on div "[EMAIL_ADDRESS][DOMAIN_NAME] home" at bounding box center [271, 211] width 116 height 10
copy div "[EMAIL_ADDRESS][DOMAIN_NAME]"
click at [131, 13] on link "Home" at bounding box center [129, 15] width 32 height 14
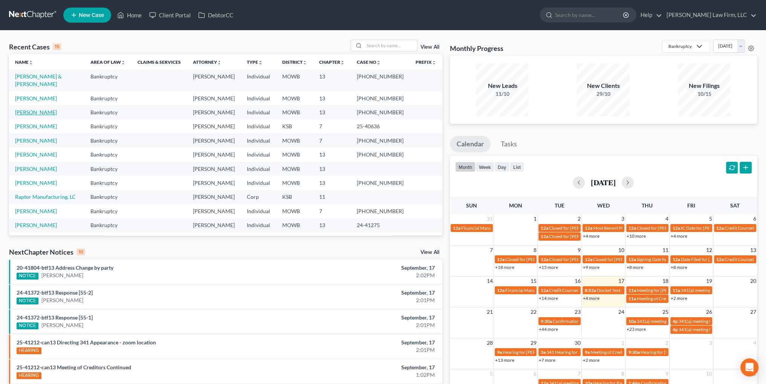
click at [34, 109] on link "[PERSON_NAME]" at bounding box center [36, 112] width 42 height 6
select select "4"
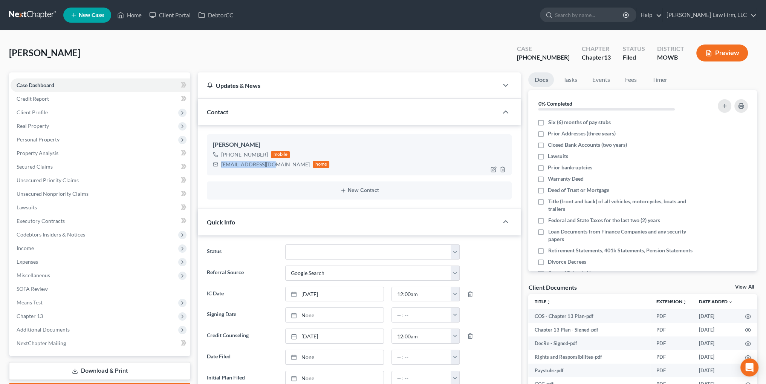
drag, startPoint x: 271, startPoint y: 166, endPoint x: 222, endPoint y: 166, distance: 49.0
click at [222, 166] on div "[EMAIL_ADDRESS][DOMAIN_NAME] home" at bounding box center [271, 164] width 116 height 10
copy div "[EMAIL_ADDRESS][DOMAIN_NAME]"
click at [126, 17] on link "Home" at bounding box center [129, 15] width 32 height 14
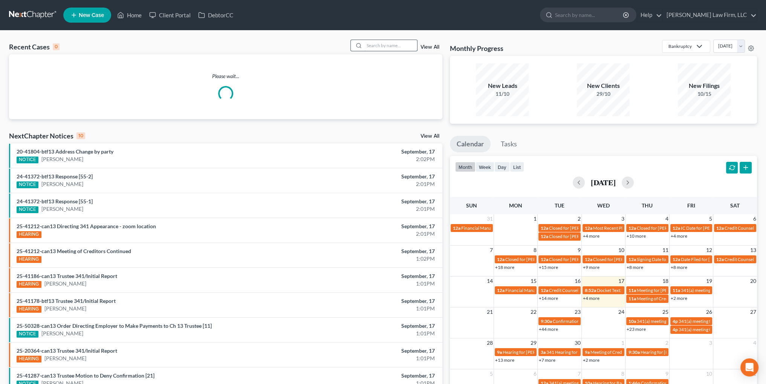
click at [387, 46] on input "search" at bounding box center [391, 45] width 53 height 11
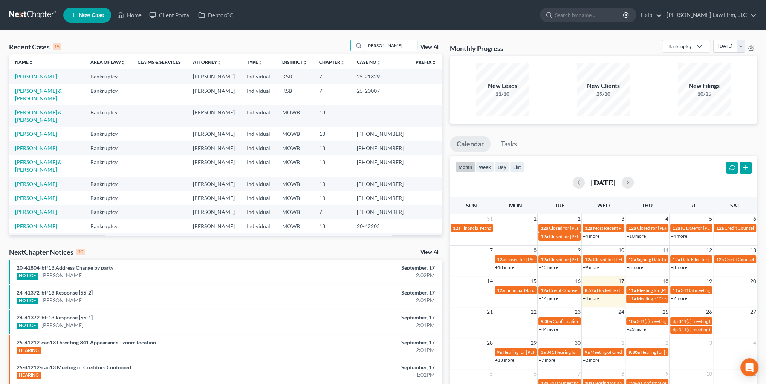
type input "[PERSON_NAME]"
click at [33, 74] on link "[PERSON_NAME]" at bounding box center [36, 76] width 42 height 6
select select "4"
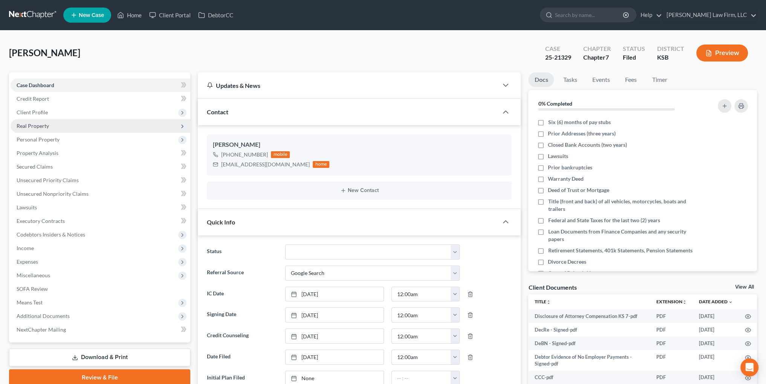
scroll to position [1121, 0]
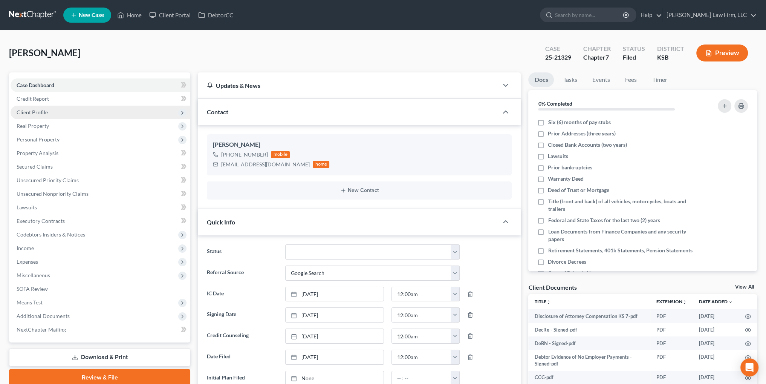
click at [38, 115] on span "Client Profile" at bounding box center [101, 113] width 180 height 14
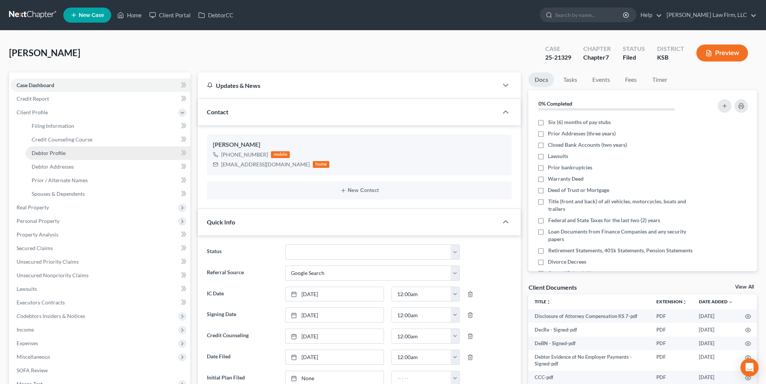
click at [56, 151] on span "Debtor Profile" at bounding box center [49, 153] width 34 height 6
select select "0"
select select "5"
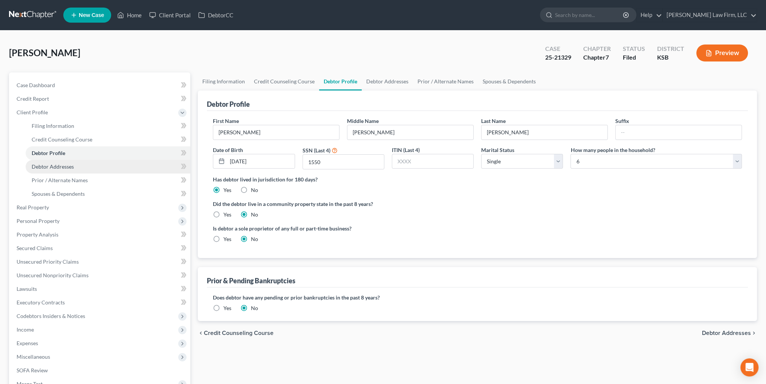
click at [62, 168] on span "Debtor Addresses" at bounding box center [53, 166] width 42 height 6
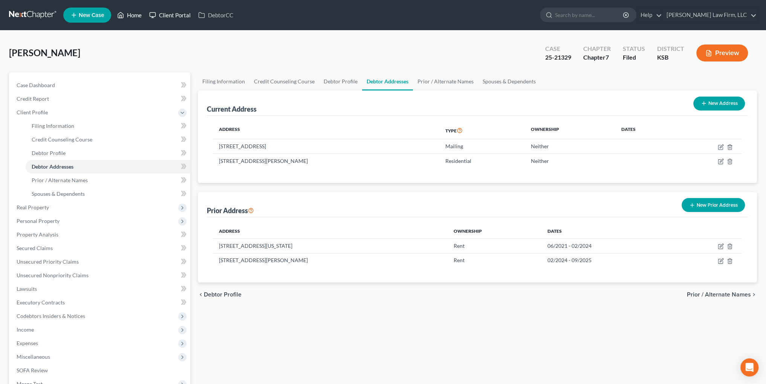
drag, startPoint x: 133, startPoint y: 14, endPoint x: 172, endPoint y: 17, distance: 39.4
click at [133, 14] on link "Home" at bounding box center [129, 15] width 32 height 14
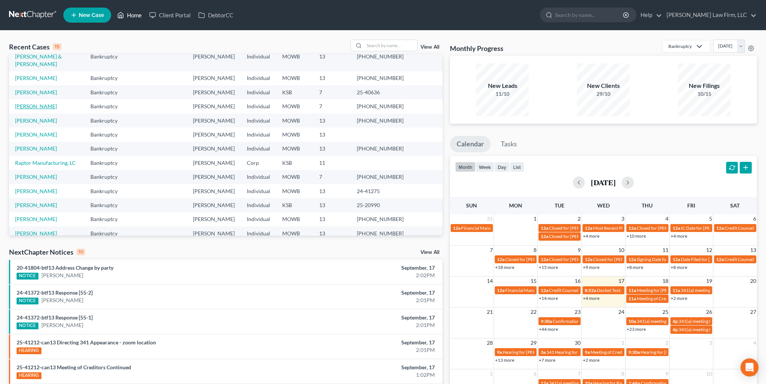
scroll to position [52, 0]
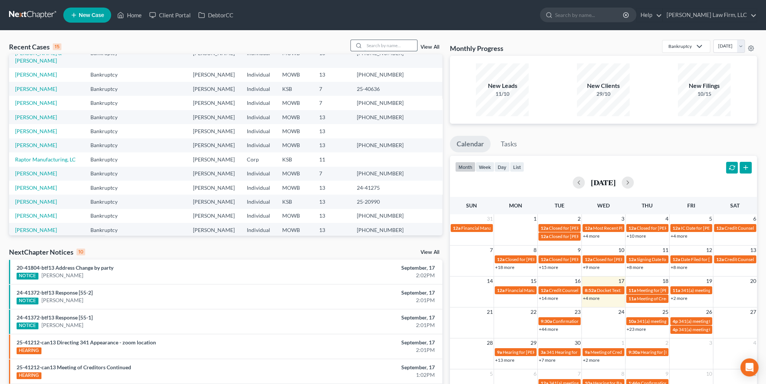
click at [403, 45] on input "search" at bounding box center [391, 45] width 53 height 11
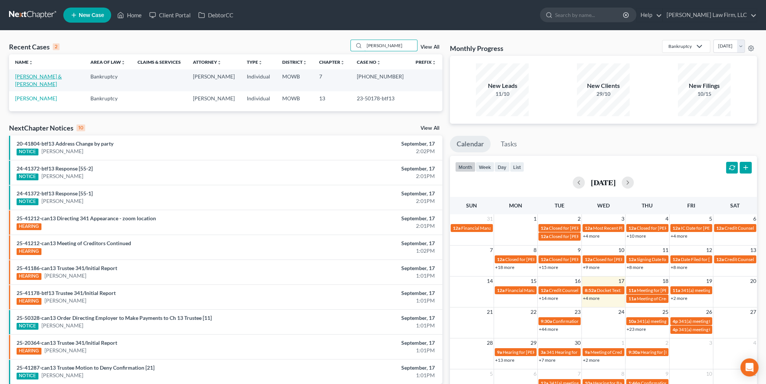
type input "[PERSON_NAME]"
click at [24, 75] on link "[PERSON_NAME] & [PERSON_NAME]" at bounding box center [38, 80] width 47 height 14
select select "0"
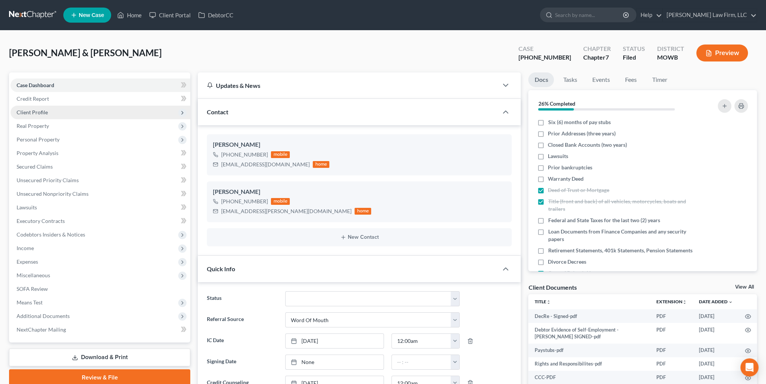
click at [34, 113] on span "Client Profile" at bounding box center [32, 112] width 31 height 6
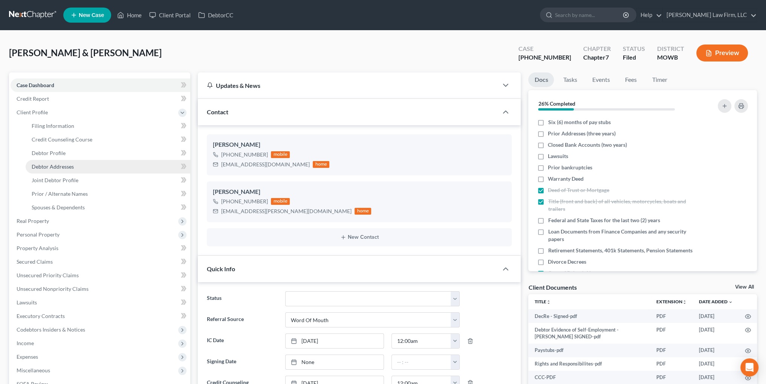
click at [51, 164] on span "Debtor Addresses" at bounding box center [53, 166] width 42 height 6
